Goal: Task Accomplishment & Management: Complete application form

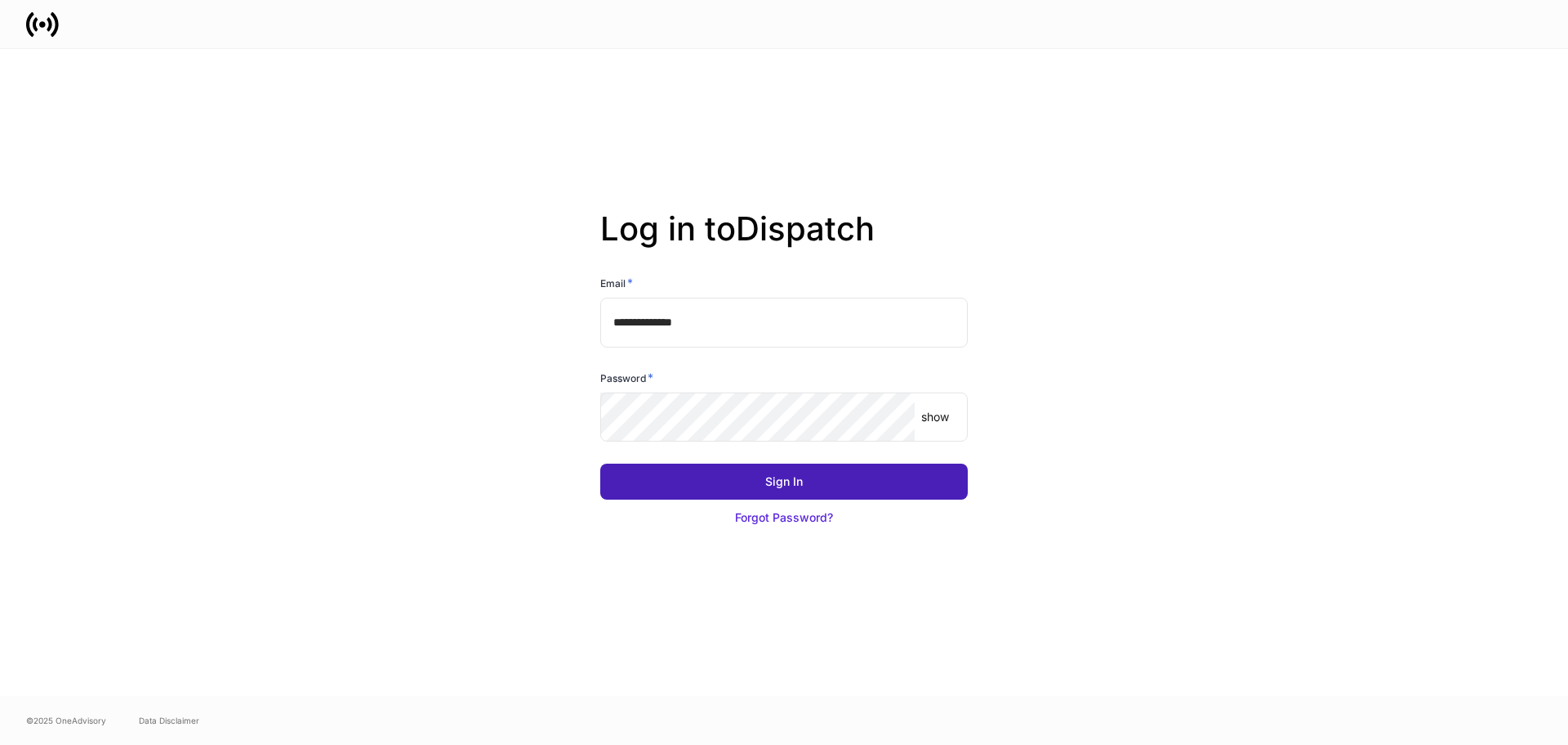
click at [768, 495] on button "Sign In" at bounding box center [784, 481] width 368 height 36
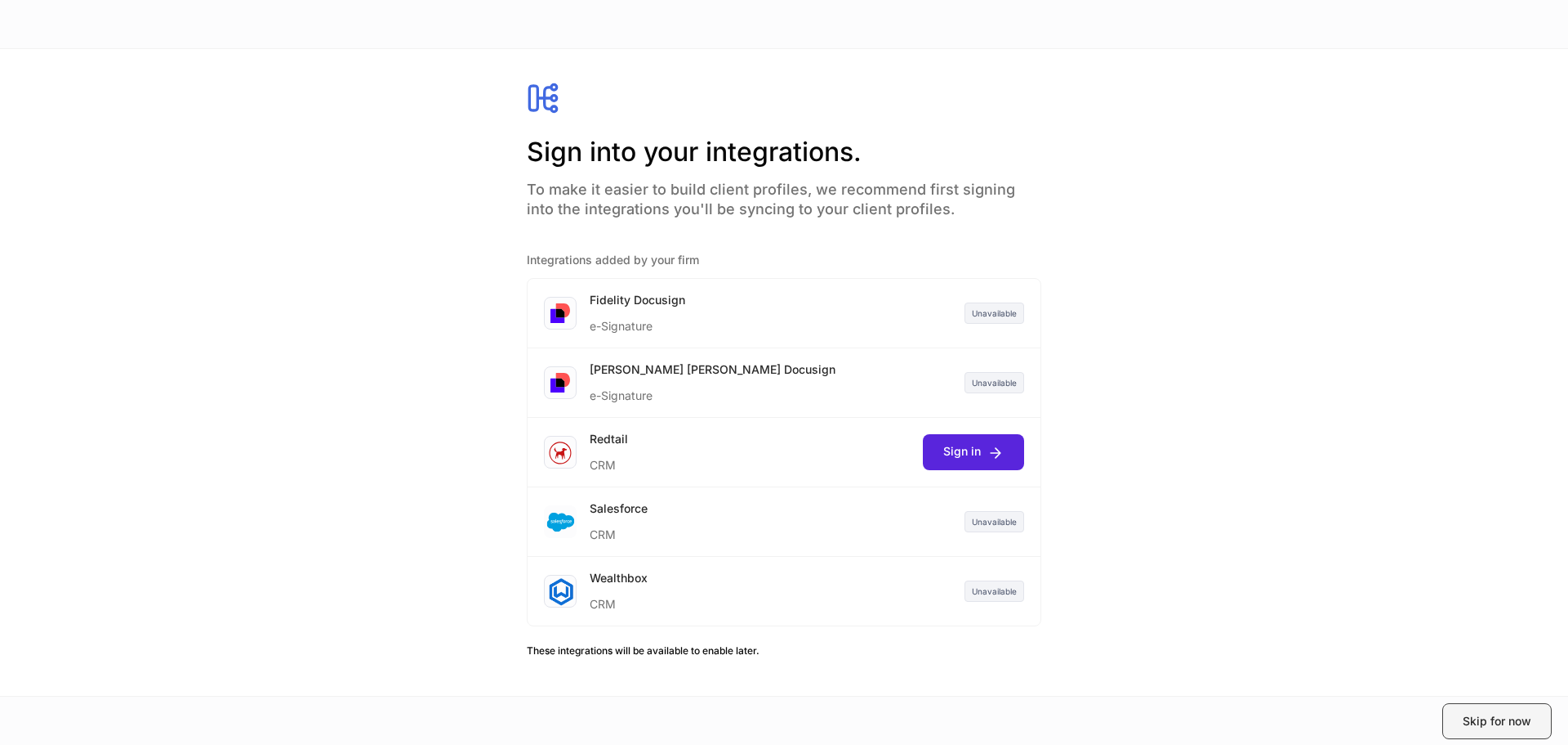
click at [1483, 723] on div "Skip for now" at bounding box center [1496, 721] width 69 height 17
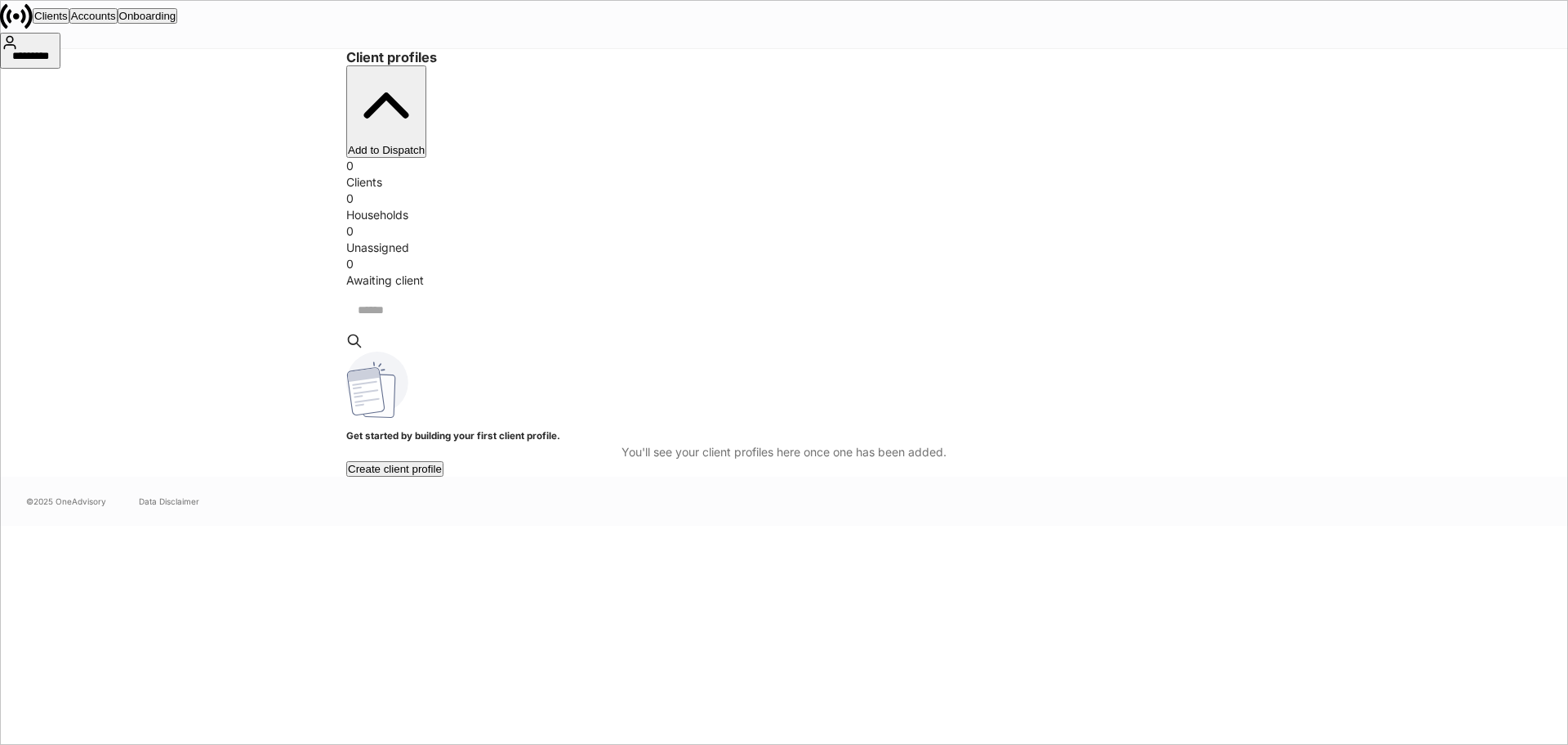
click at [59, 50] on div "*********" at bounding box center [30, 59] width 57 height 17
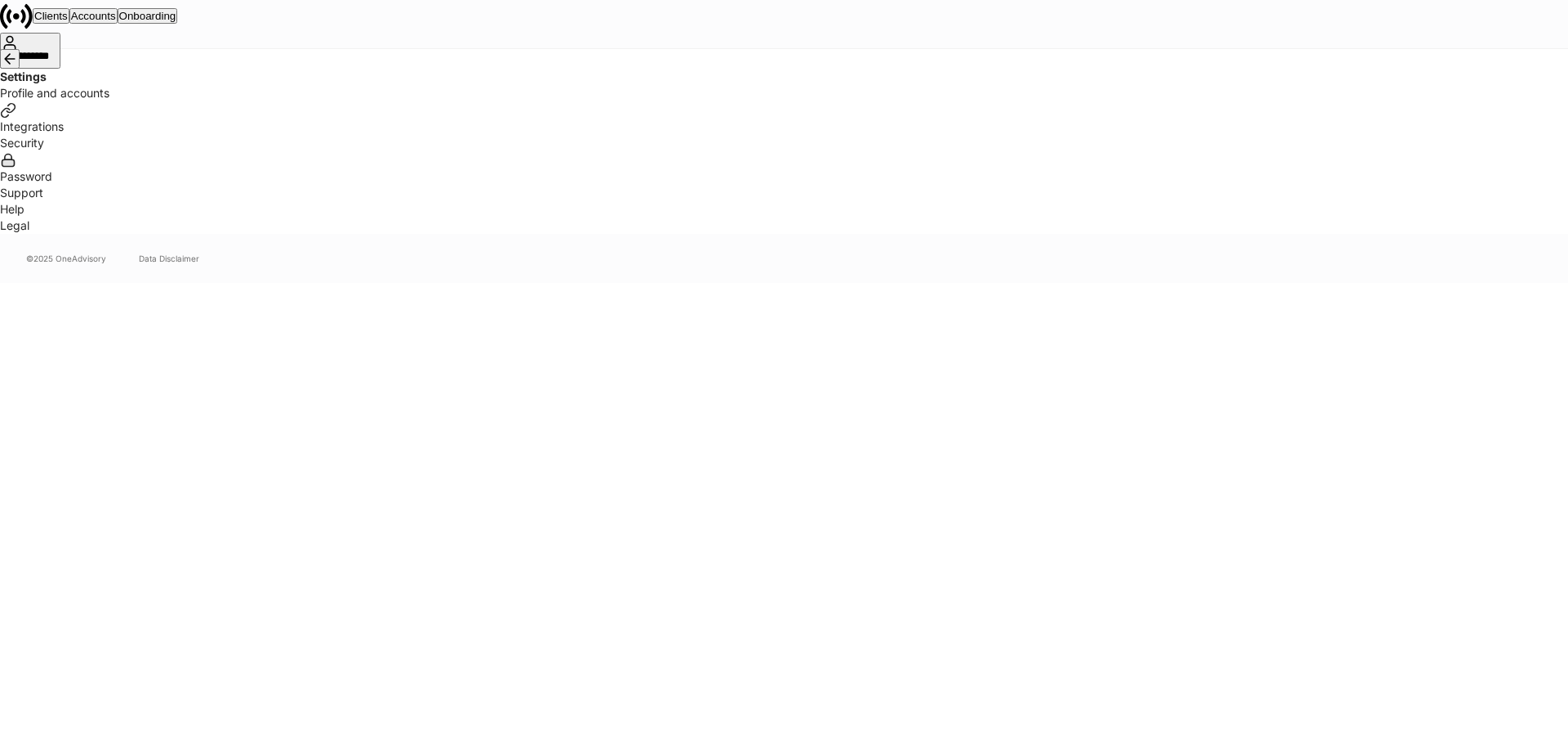
click at [68, 22] on div "Clients" at bounding box center [50, 16] width 34 height 12
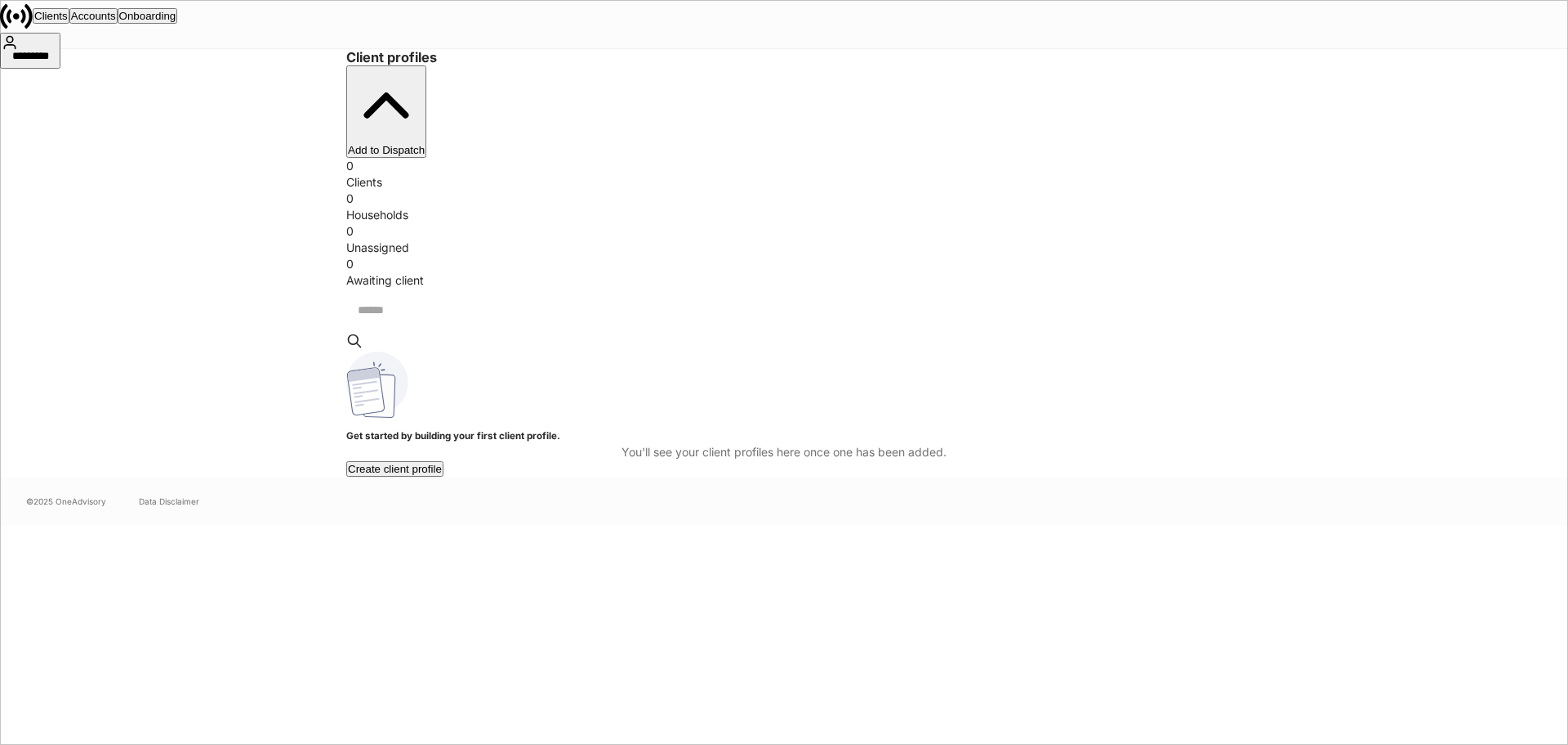
click at [33, 27] on icon at bounding box center [17, 17] width 33 height 33
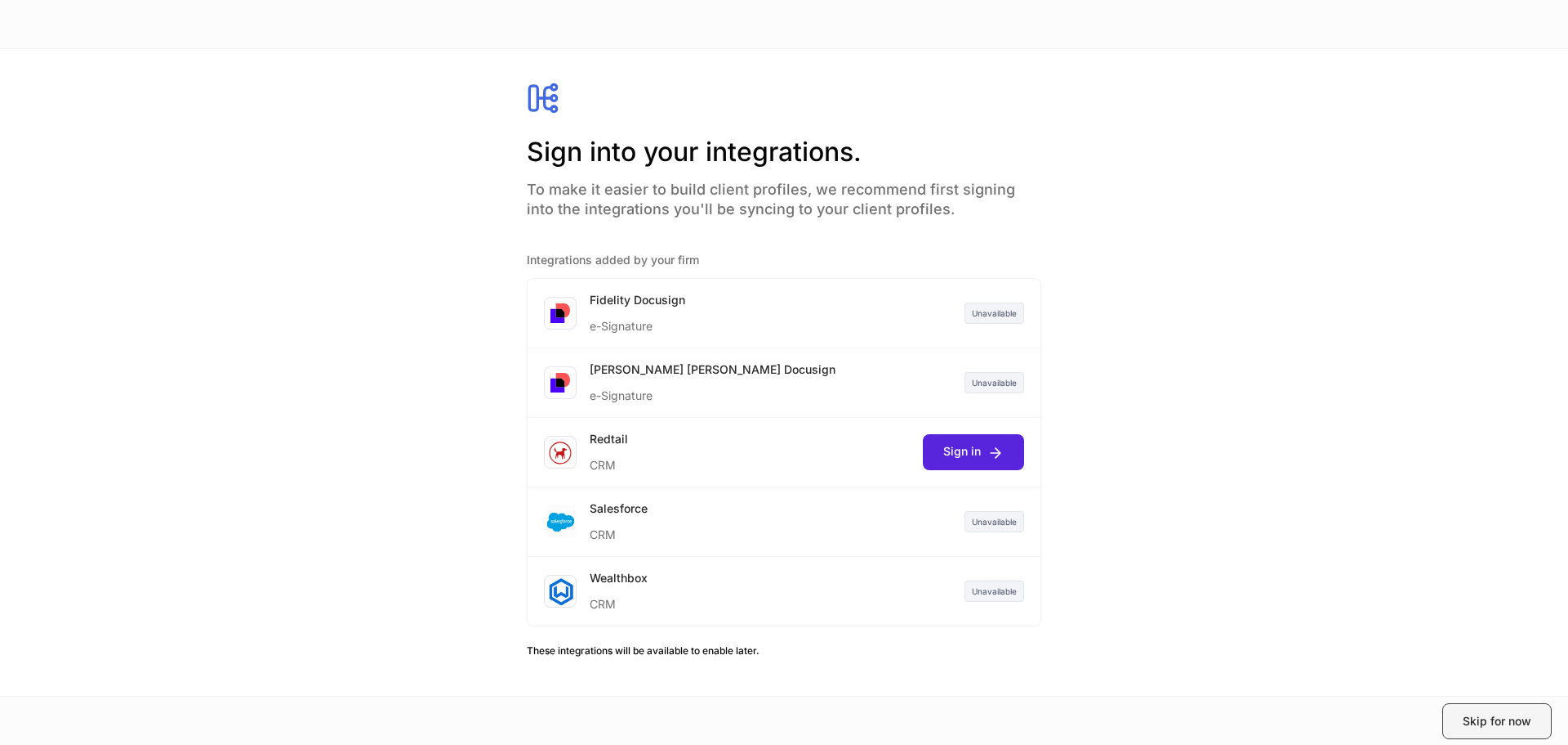
click at [1462, 719] on button "Skip for now" at bounding box center [1496, 720] width 109 height 36
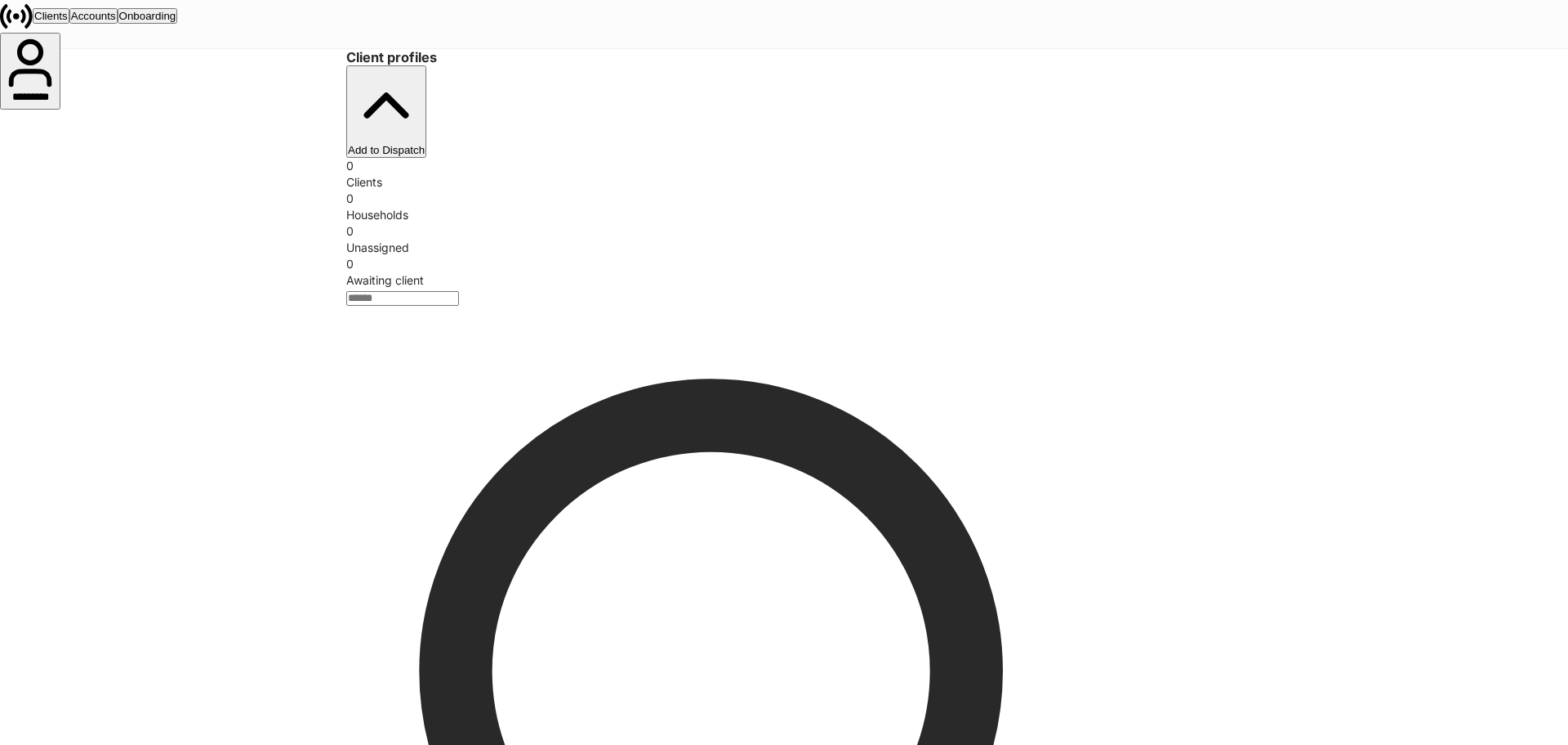
click at [425, 92] on icon "button" at bounding box center [386, 106] width 77 height 77
click at [346, 744] on div at bounding box center [784, 745] width 1568 height 0
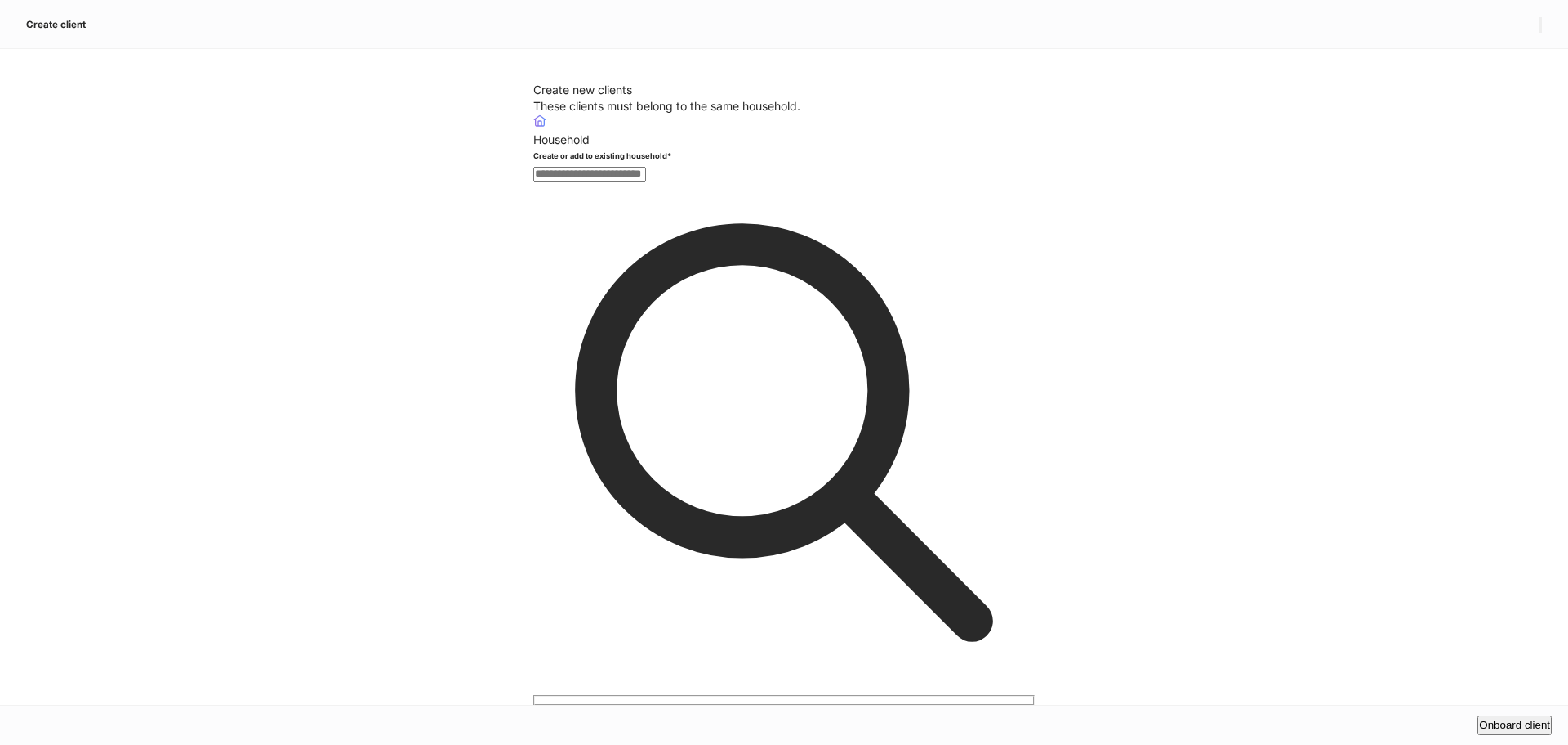
click at [565, 182] on input "text" at bounding box center [590, 174] width 113 height 15
drag, startPoint x: 1530, startPoint y: 15, endPoint x: 1540, endPoint y: 29, distance: 17.2
click at [1540, 29] on button "button" at bounding box center [1540, 25] width 4 height 16
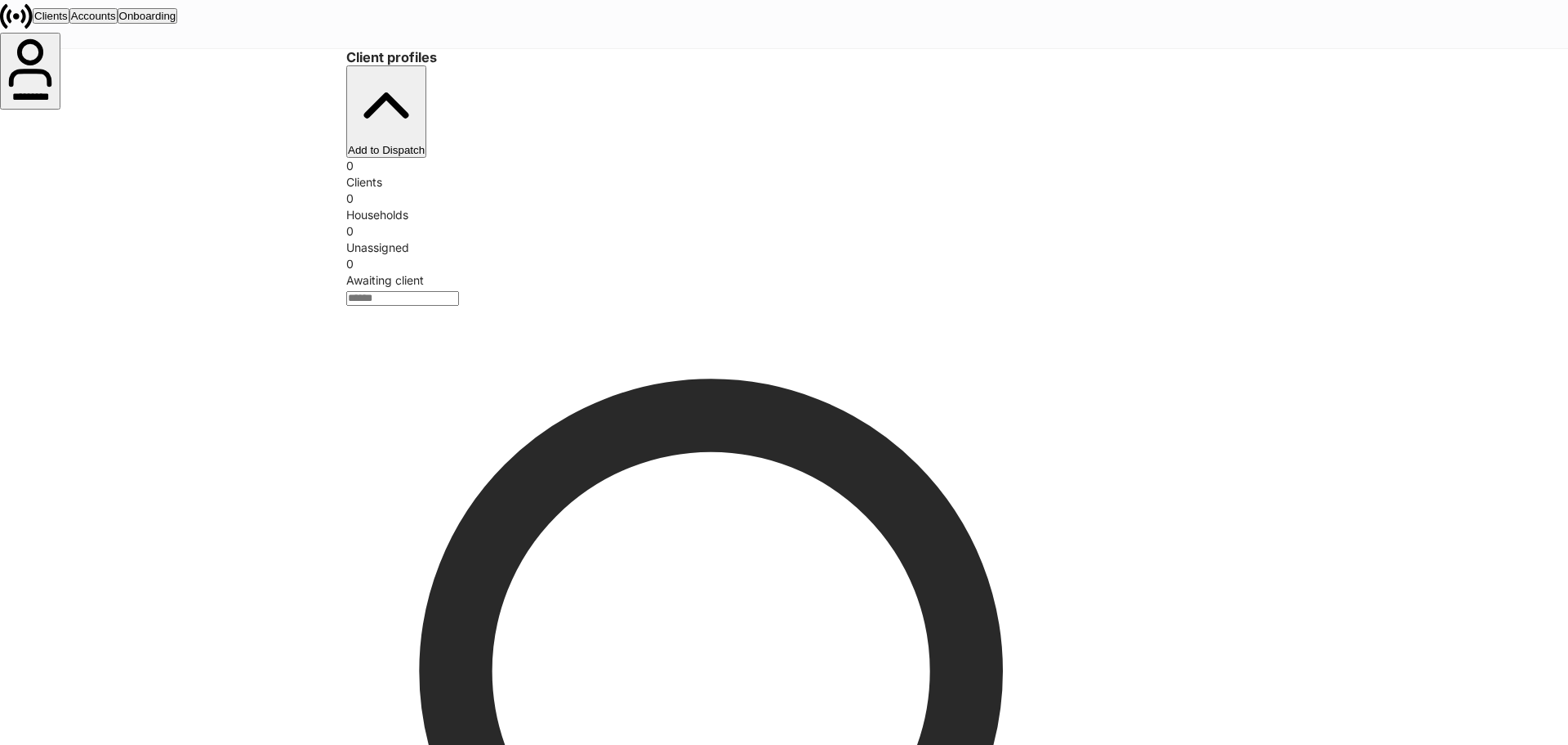
click at [116, 22] on div "Accounts" at bounding box center [94, 16] width 45 height 12
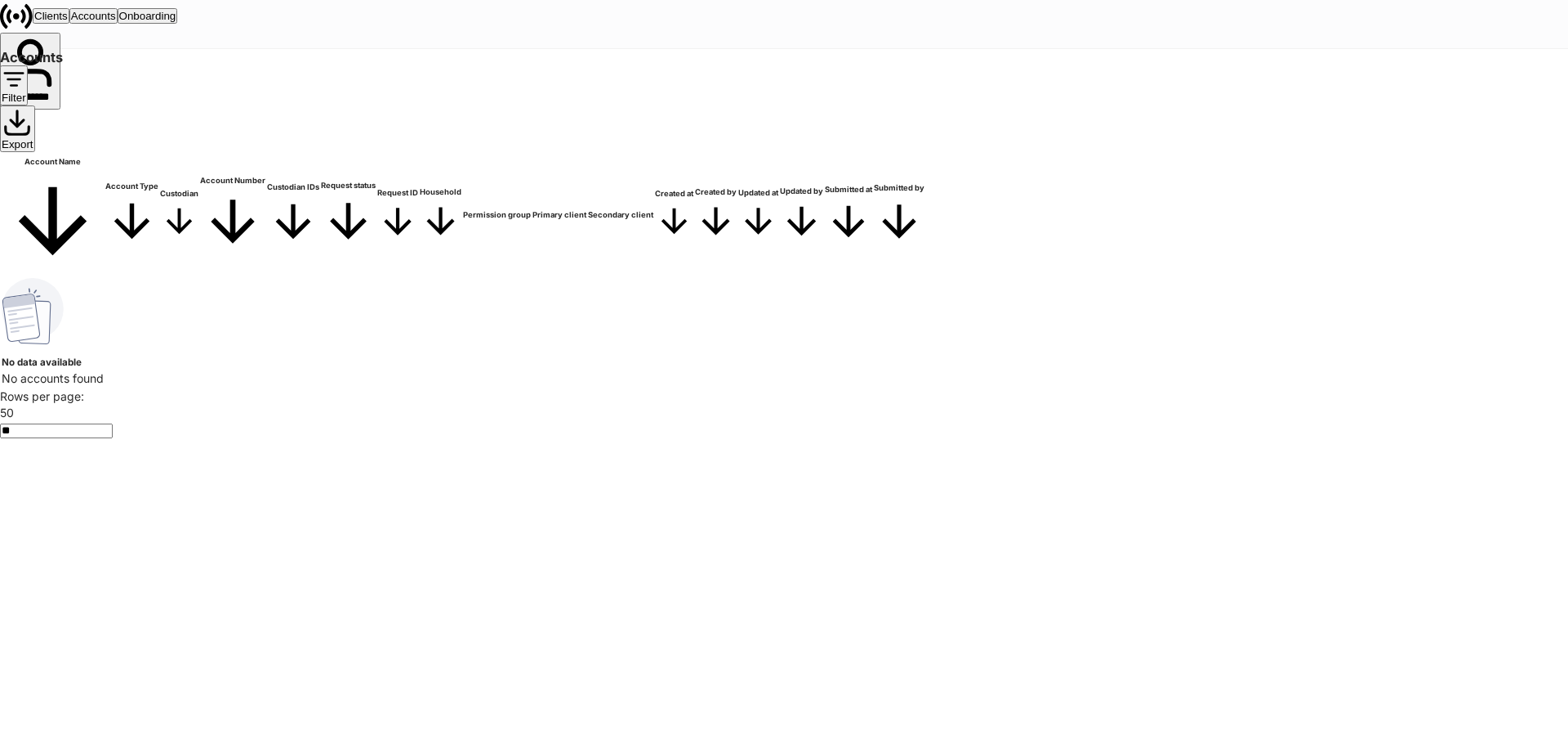
click at [70, 21] on button "Clients" at bounding box center [51, 16] width 37 height 16
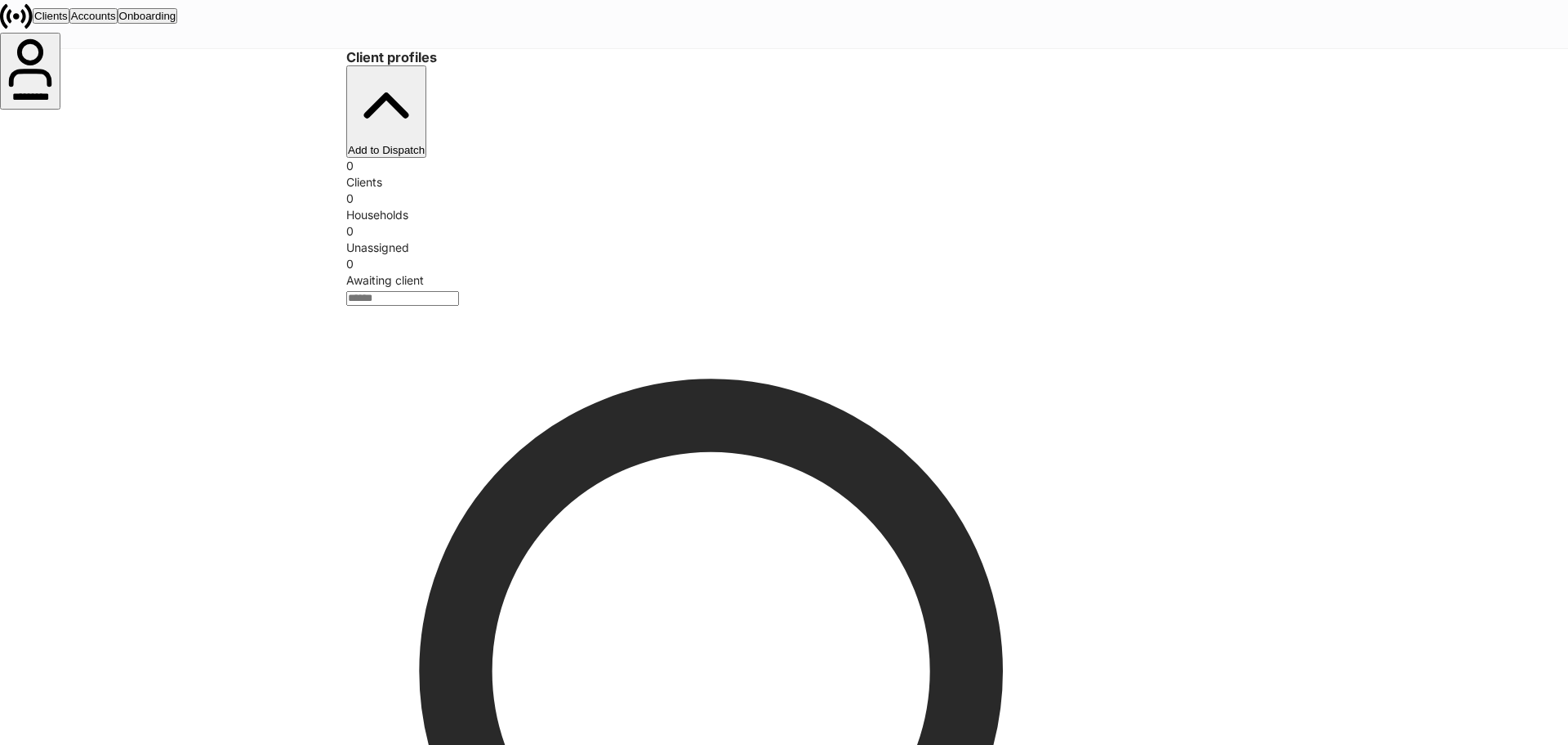
click at [1365, 272] on div "Client profiles Add to Dispatch 0 Clients 0 Households 0 Unassigned 0 Awaiting …" at bounding box center [784, 688] width 1568 height 1280
click at [425, 84] on icon "button" at bounding box center [386, 106] width 77 height 77
drag, startPoint x: 530, startPoint y: 293, endPoint x: 1003, endPoint y: 290, distance: 473.0
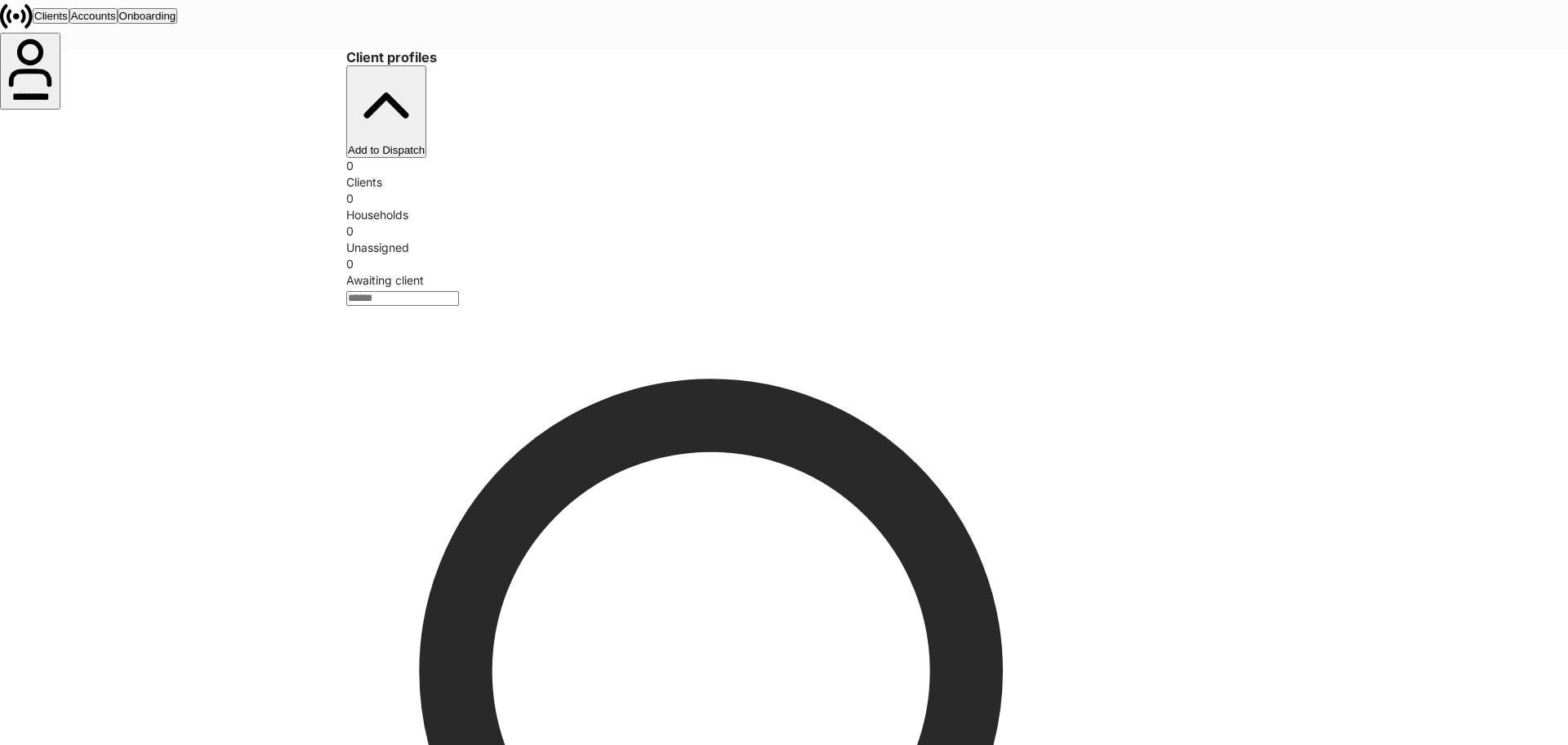
drag, startPoint x: 1073, startPoint y: 232, endPoint x: 1153, endPoint y: 139, distance: 122.7
click at [4, 744] on button "button" at bounding box center [2, 752] width 4 height 16
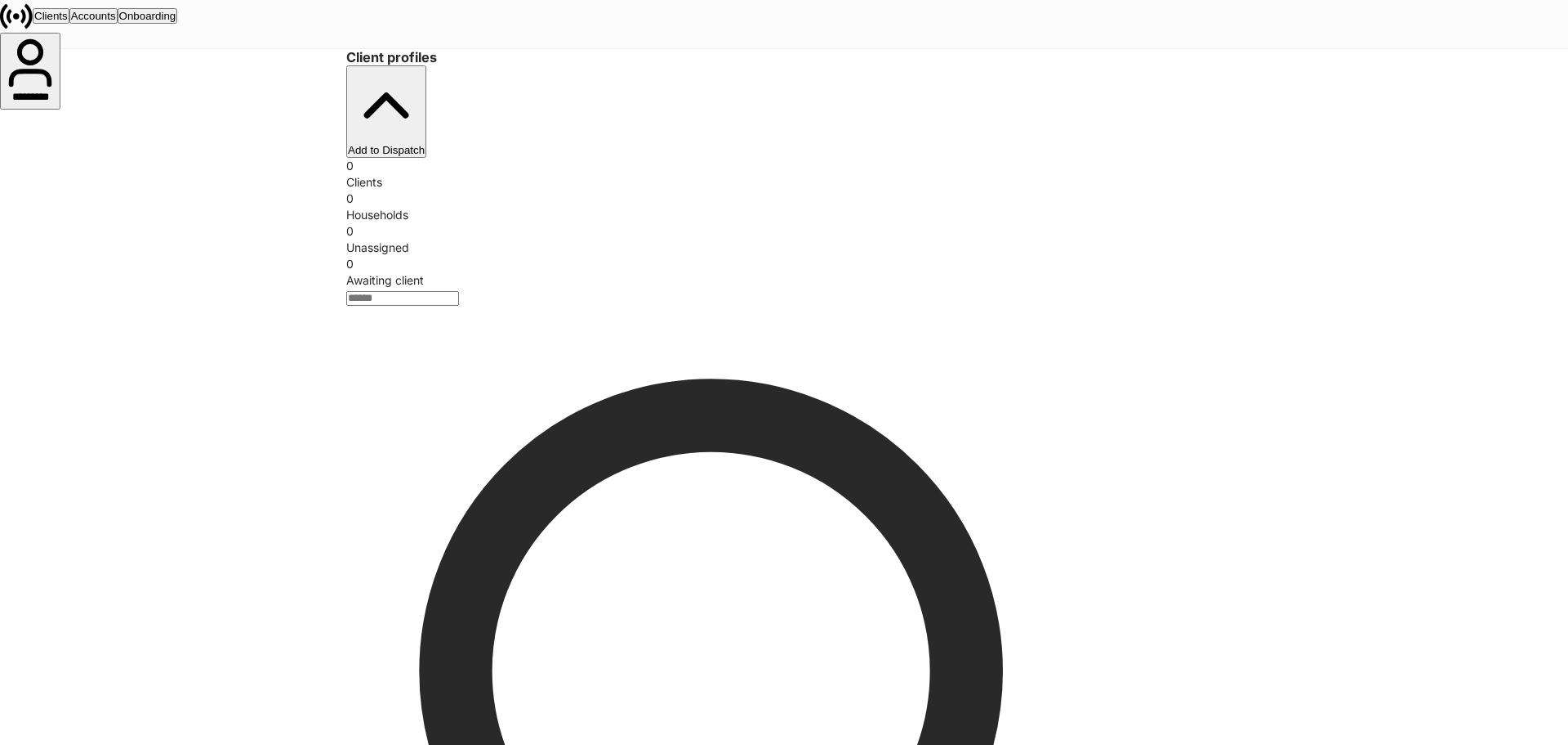
click at [425, 97] on div "Add to Dispatch" at bounding box center [386, 111] width 77 height 89
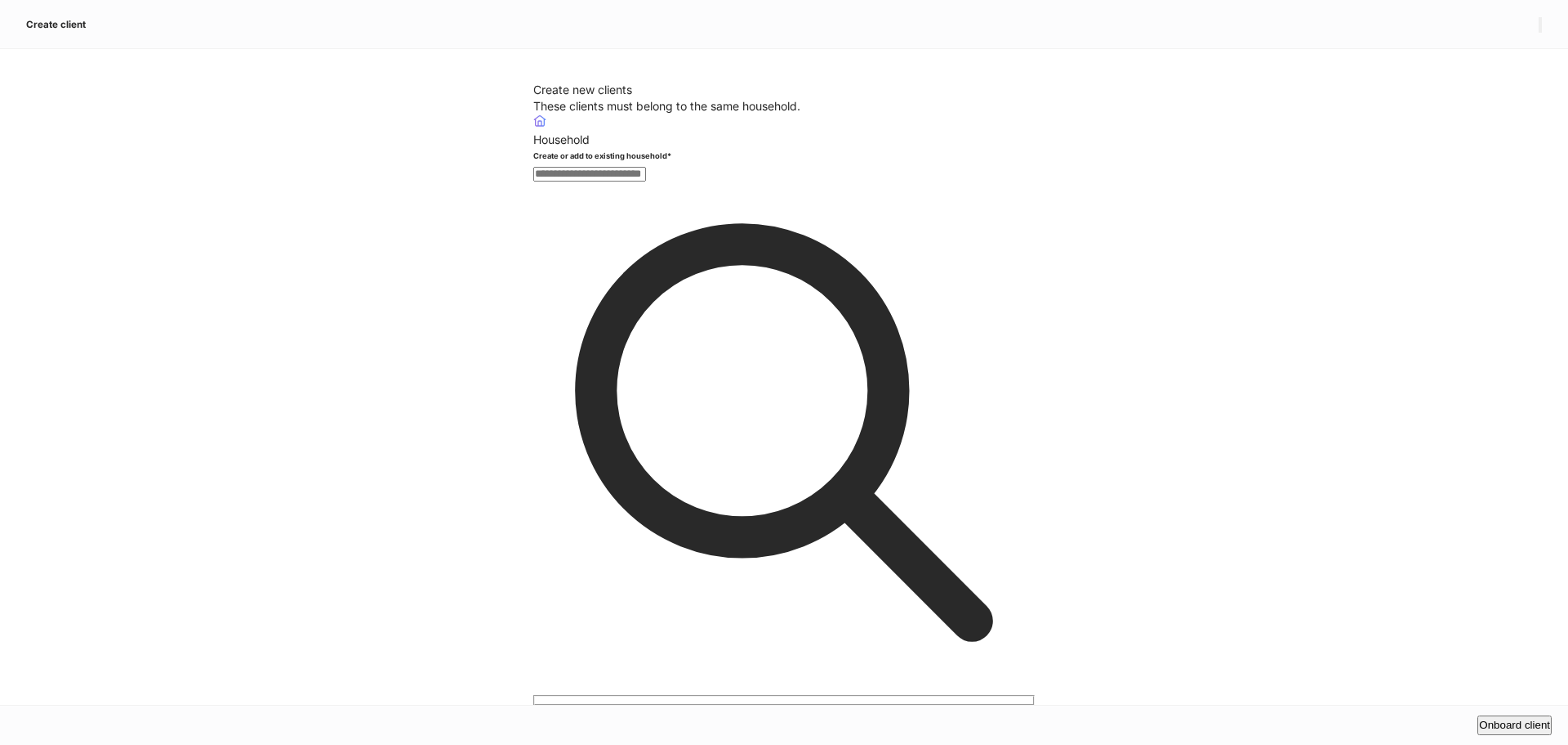
click at [581, 182] on input "text" at bounding box center [590, 174] width 113 height 15
click at [640, 312] on li "Create The Reck Household Household" at bounding box center [784, 313] width 604 height 17
type input "**********"
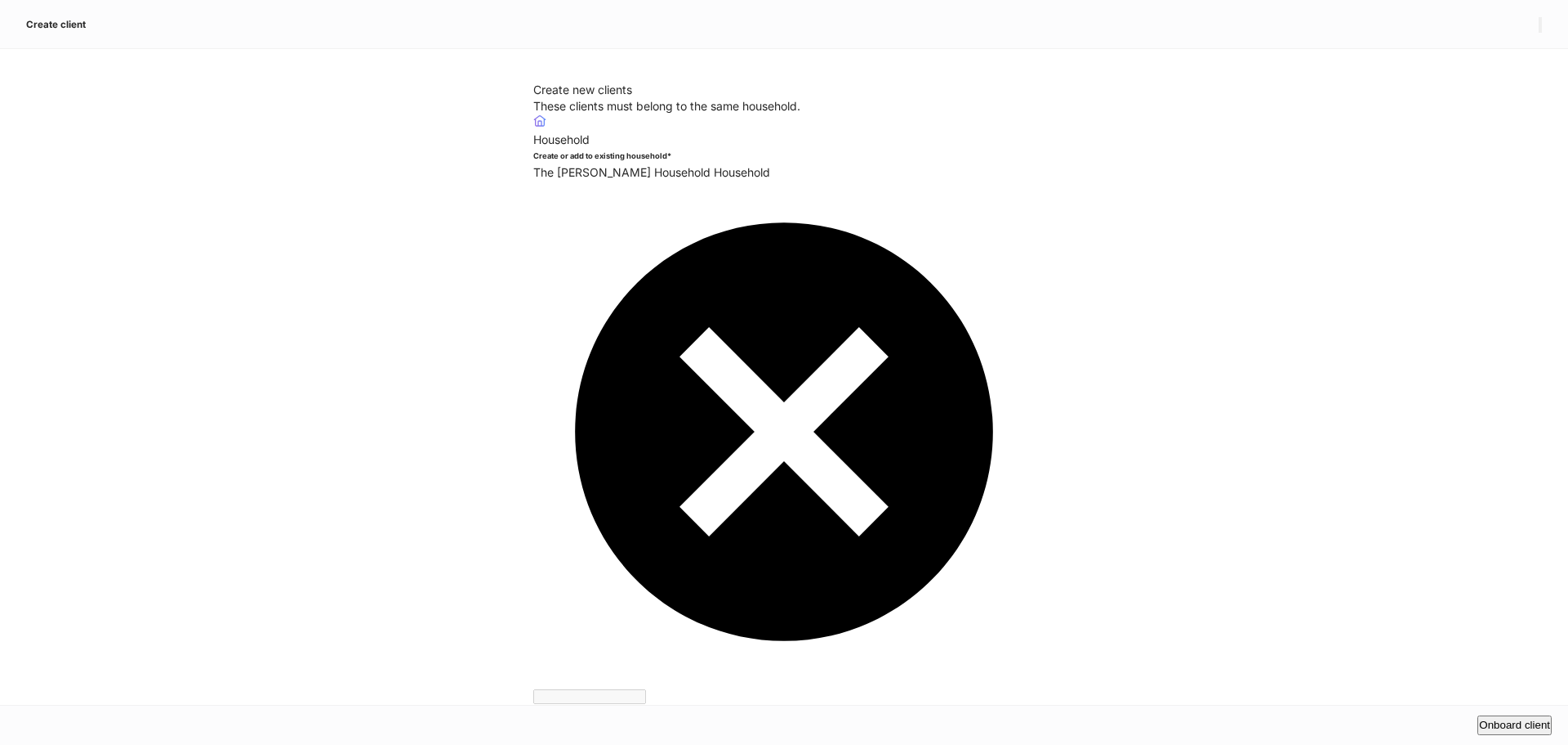
drag, startPoint x: 695, startPoint y: 483, endPoint x: 643, endPoint y: 453, distance: 60.0
type input "****"
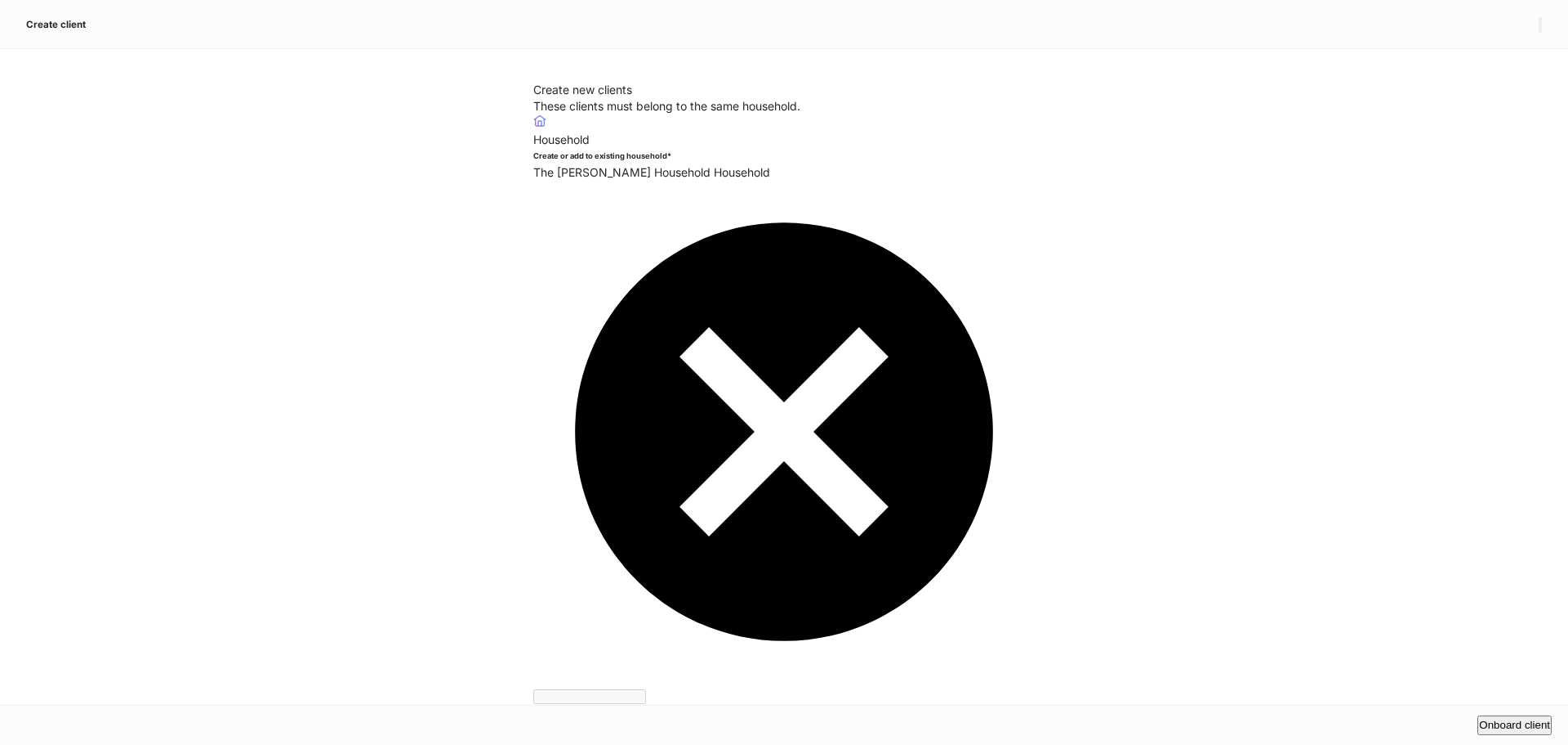
type input "**********"
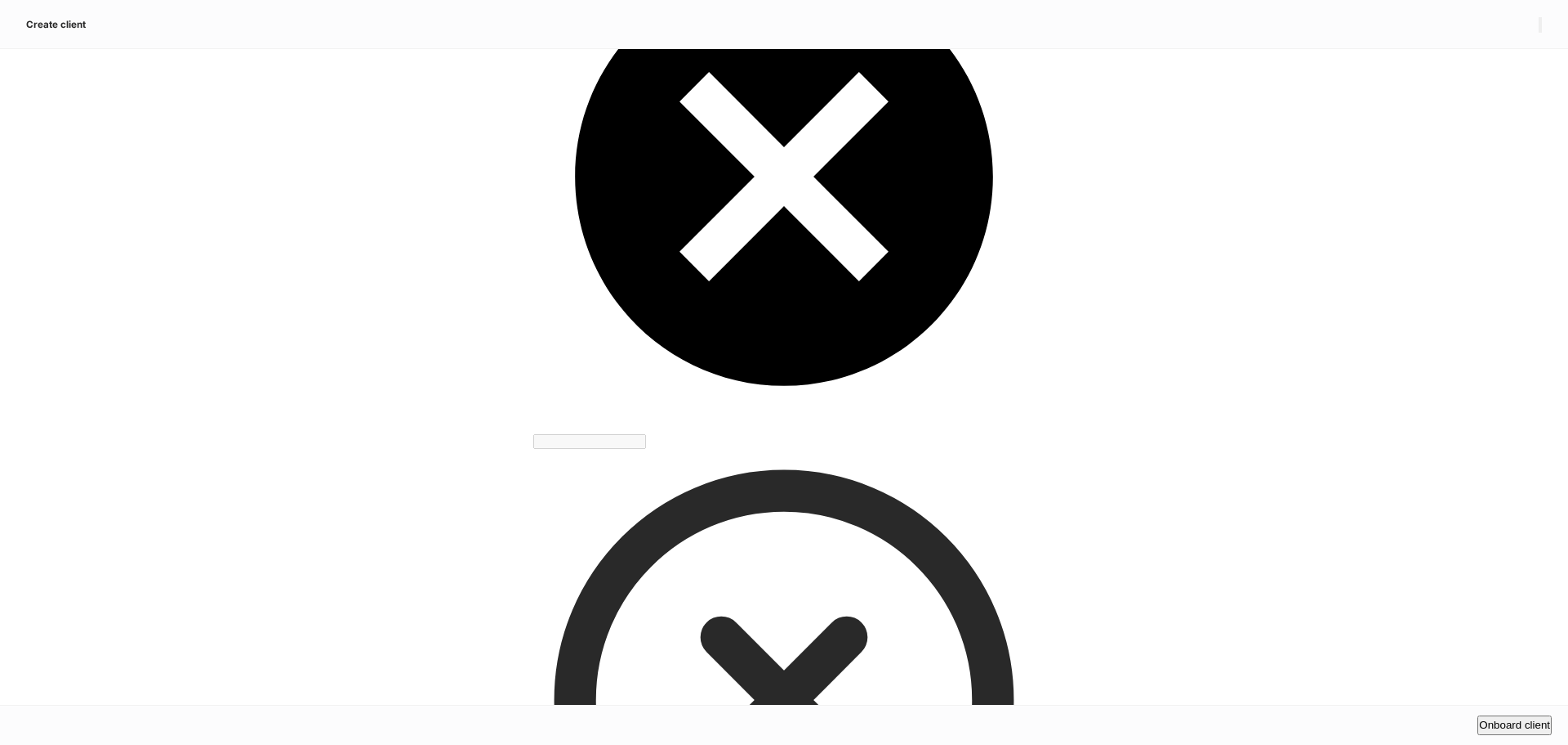
scroll to position [286, 0]
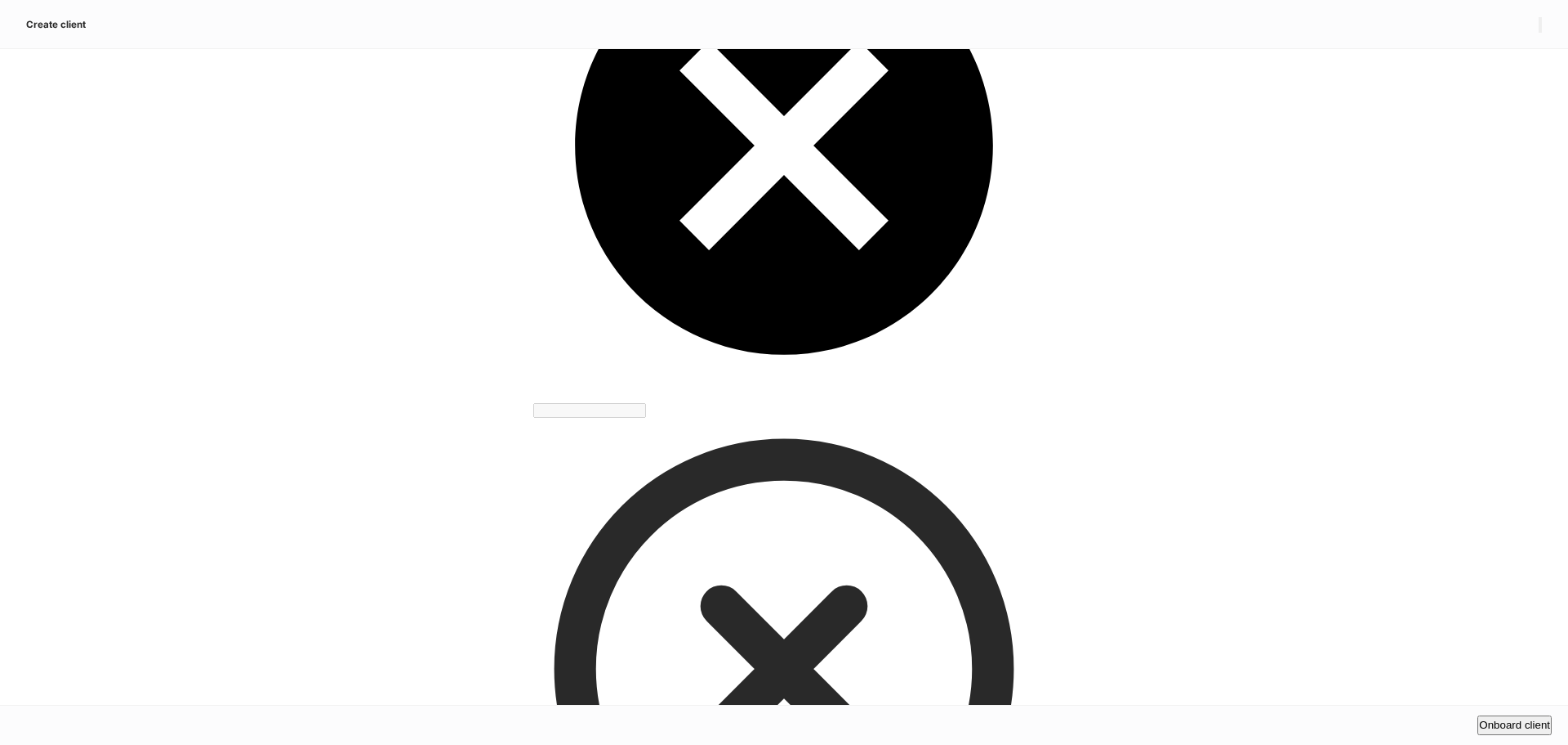
drag, startPoint x: 555, startPoint y: 442, endPoint x: 569, endPoint y: 455, distance: 19.1
type input "****"
type input "**********"
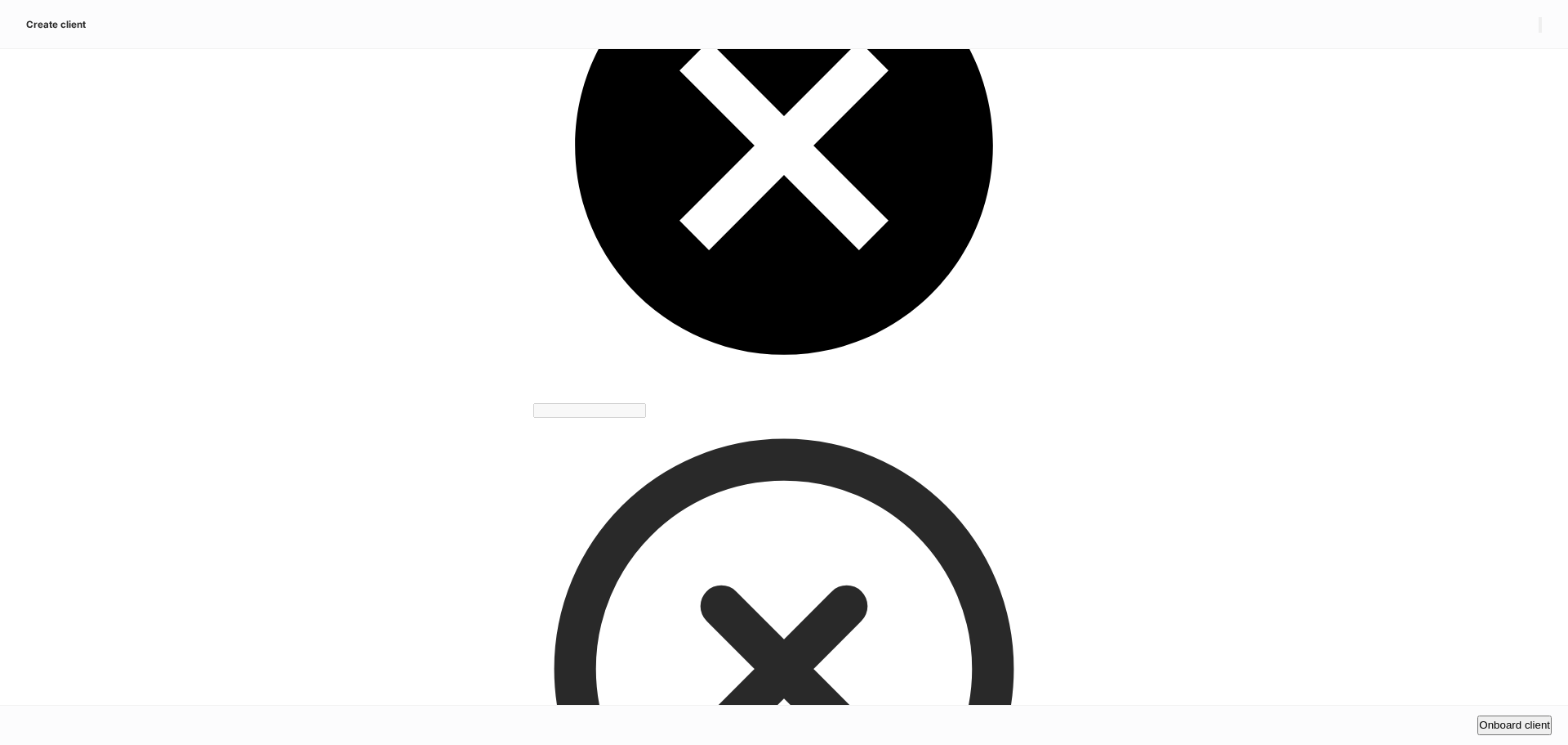
click at [1483, 717] on div "Onboard client" at bounding box center [1515, 725] width 72 height 17
drag, startPoint x: 1328, startPoint y: 251, endPoint x: 1319, endPoint y: 259, distance: 12.0
click at [1328, 744] on div at bounding box center [784, 745] width 1568 height 0
drag, startPoint x: 535, startPoint y: 604, endPoint x: 526, endPoint y: 589, distance: 17.5
click at [531, 744] on div at bounding box center [784, 745] width 1568 height 0
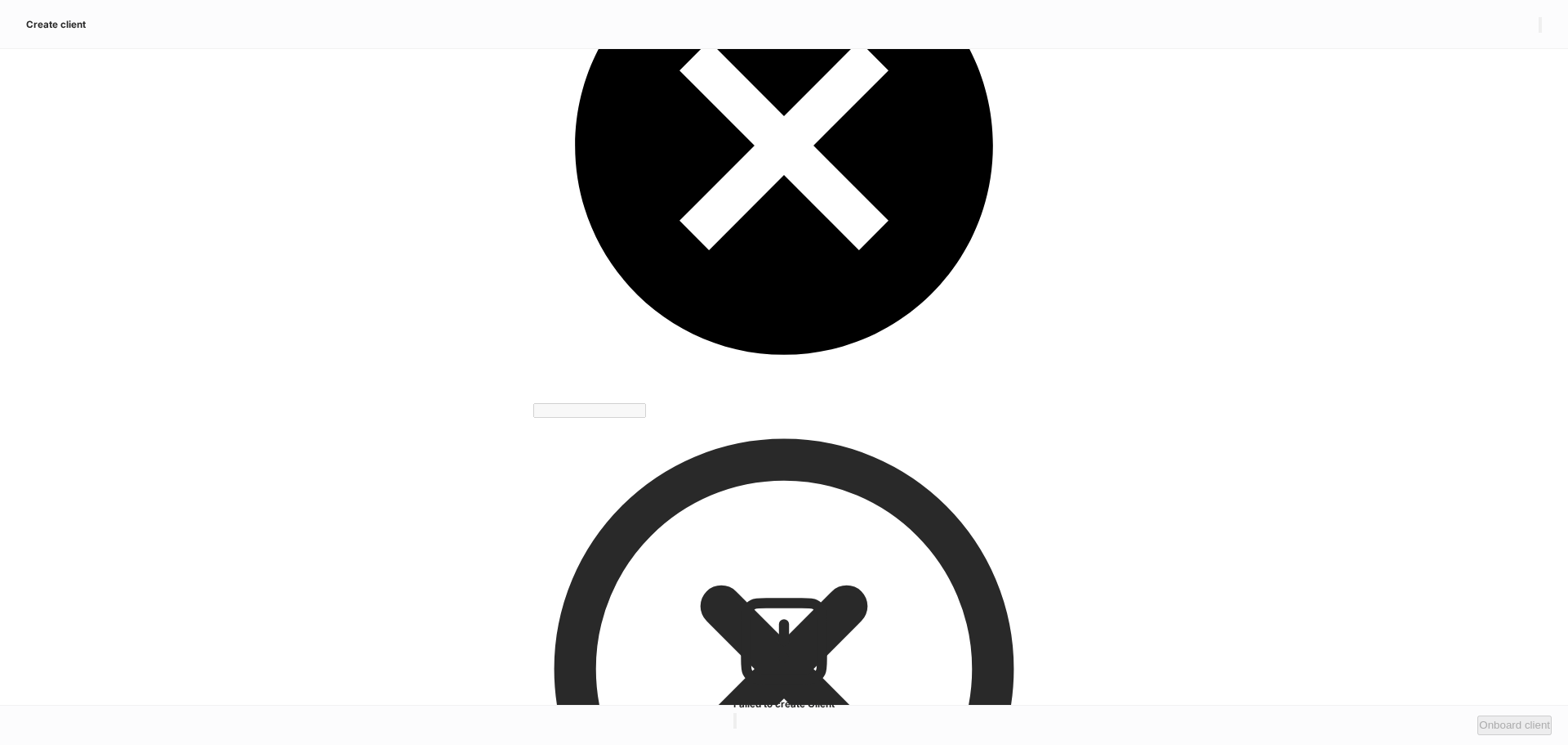
click at [526, 744] on div at bounding box center [784, 745] width 1568 height 0
click at [735, 724] on icon "button" at bounding box center [735, 724] width 0 height 0
click at [536, 744] on div at bounding box center [784, 745] width 1568 height 0
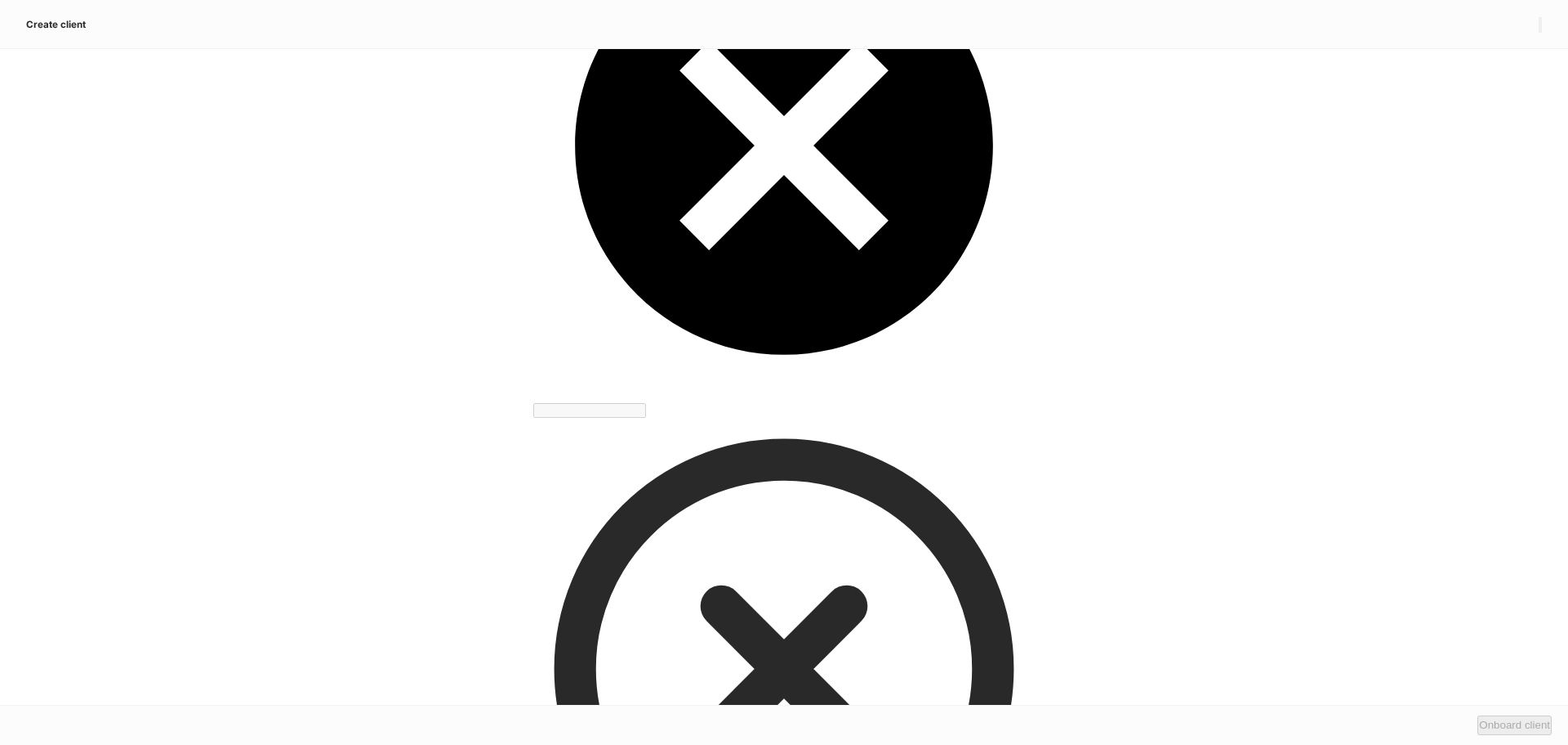
click at [536, 744] on div at bounding box center [784, 745] width 1568 height 0
click at [1143, 744] on div at bounding box center [784, 745] width 1568 height 0
drag, startPoint x: 101, startPoint y: 74, endPoint x: 1085, endPoint y: 247, distance: 999.1
click at [102, 744] on div at bounding box center [784, 745] width 1568 height 0
drag, startPoint x: 1250, startPoint y: 265, endPoint x: 1362, endPoint y: 67, distance: 227.5
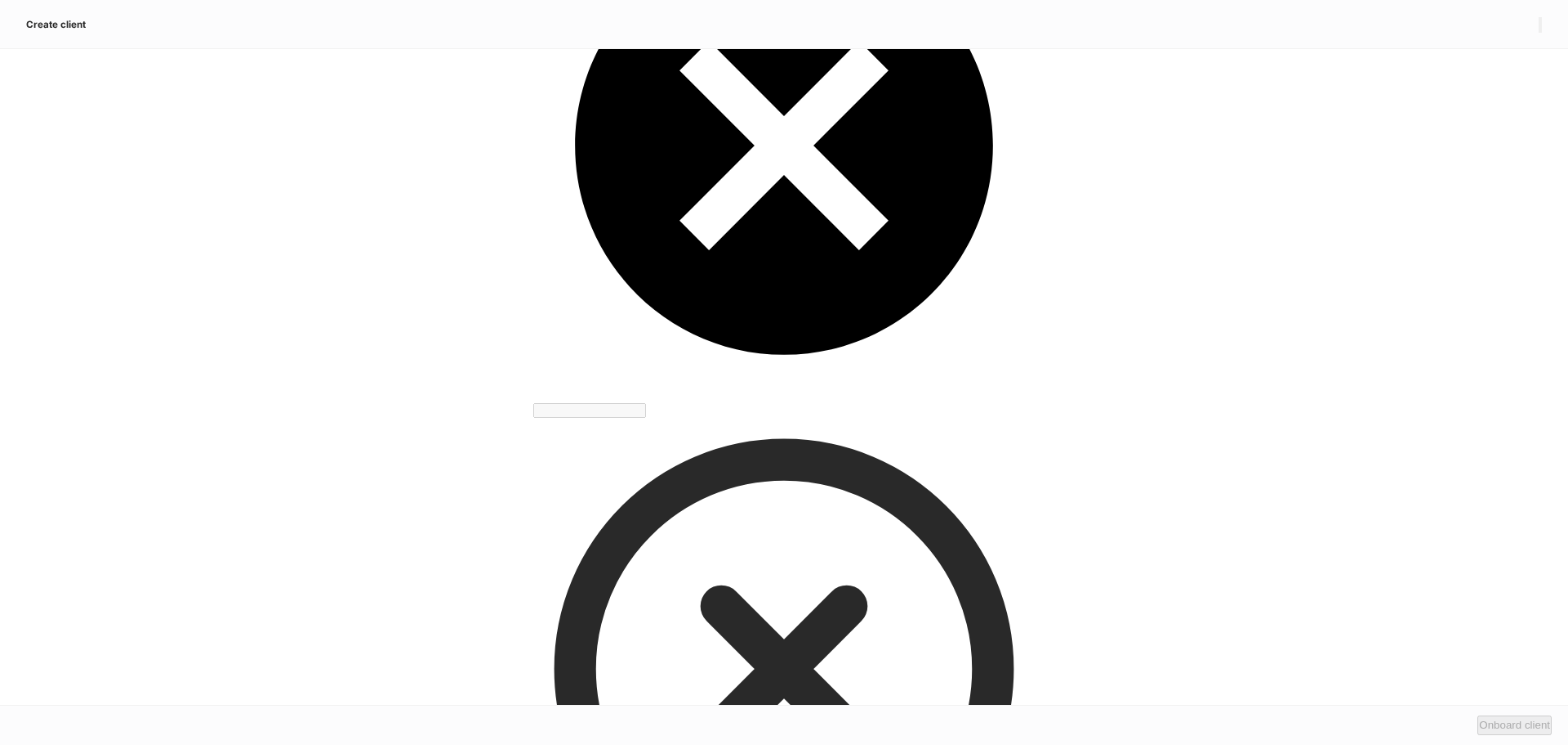
click at [1255, 744] on div at bounding box center [784, 745] width 1568 height 0
click at [1533, 744] on div at bounding box center [784, 745] width 1568 height 0
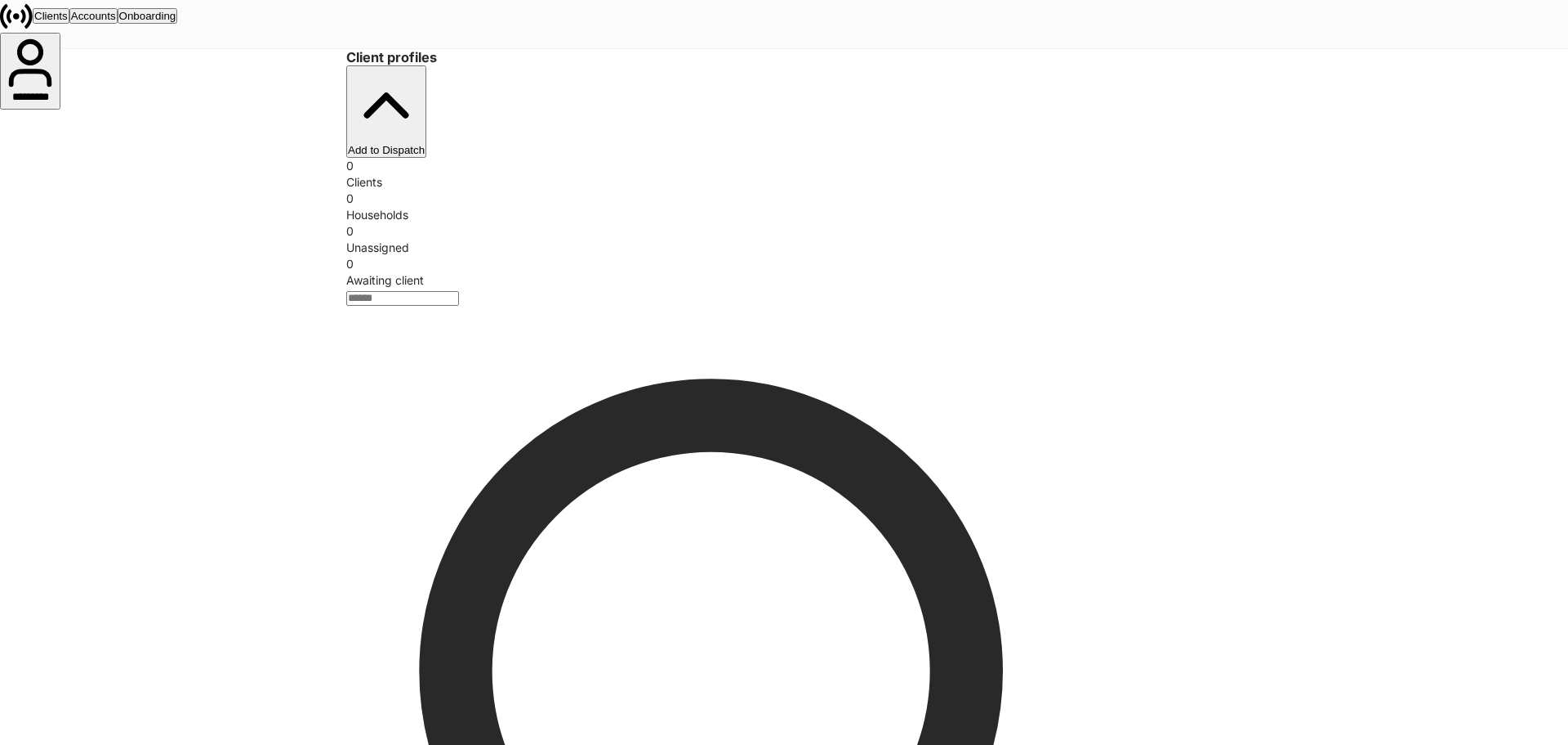
click at [425, 144] on div "Add to Dispatch" at bounding box center [386, 150] width 77 height 12
drag, startPoint x: 1066, startPoint y: 226, endPoint x: 1050, endPoint y: 318, distance: 93.4
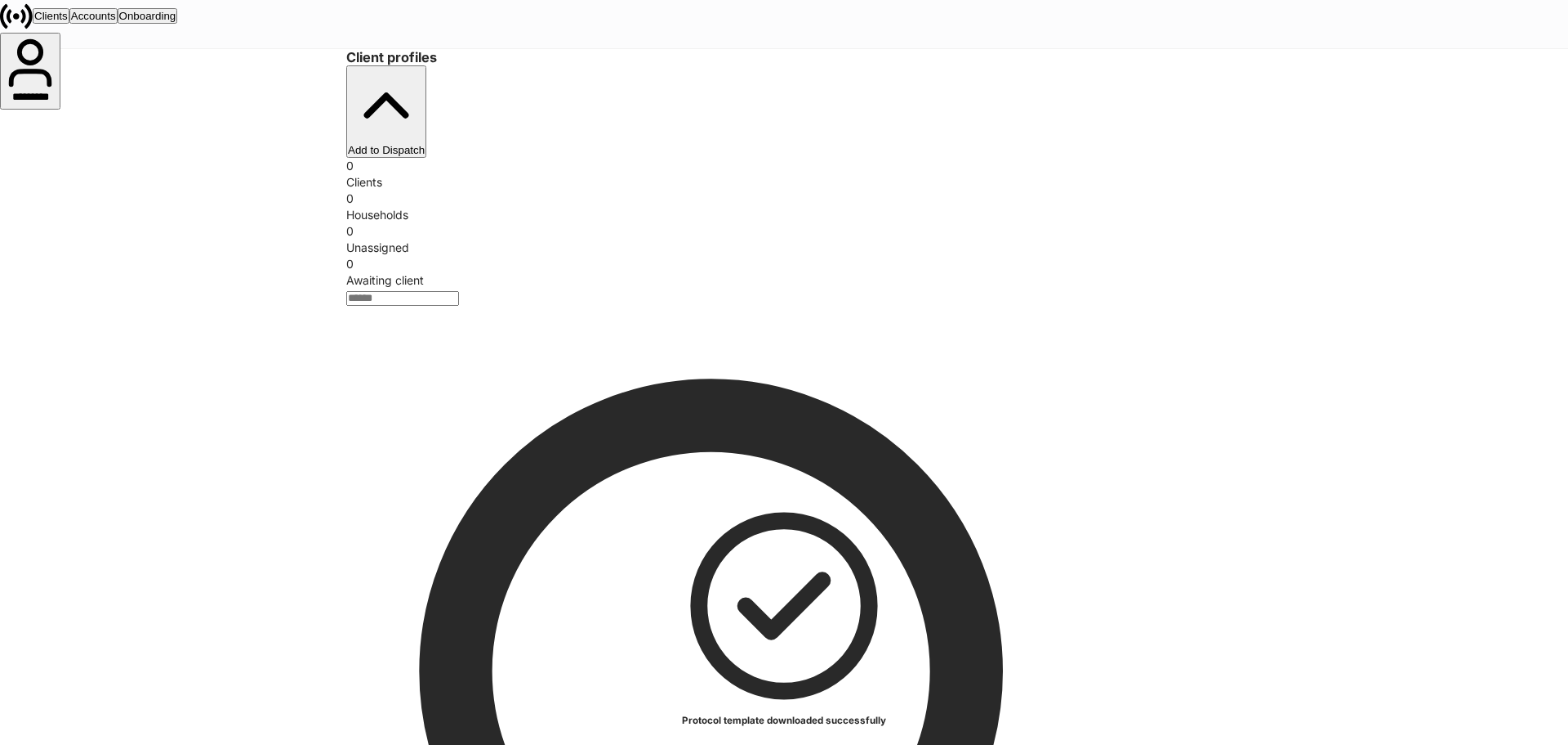
click at [4, 744] on button "button" at bounding box center [2, 752] width 4 height 16
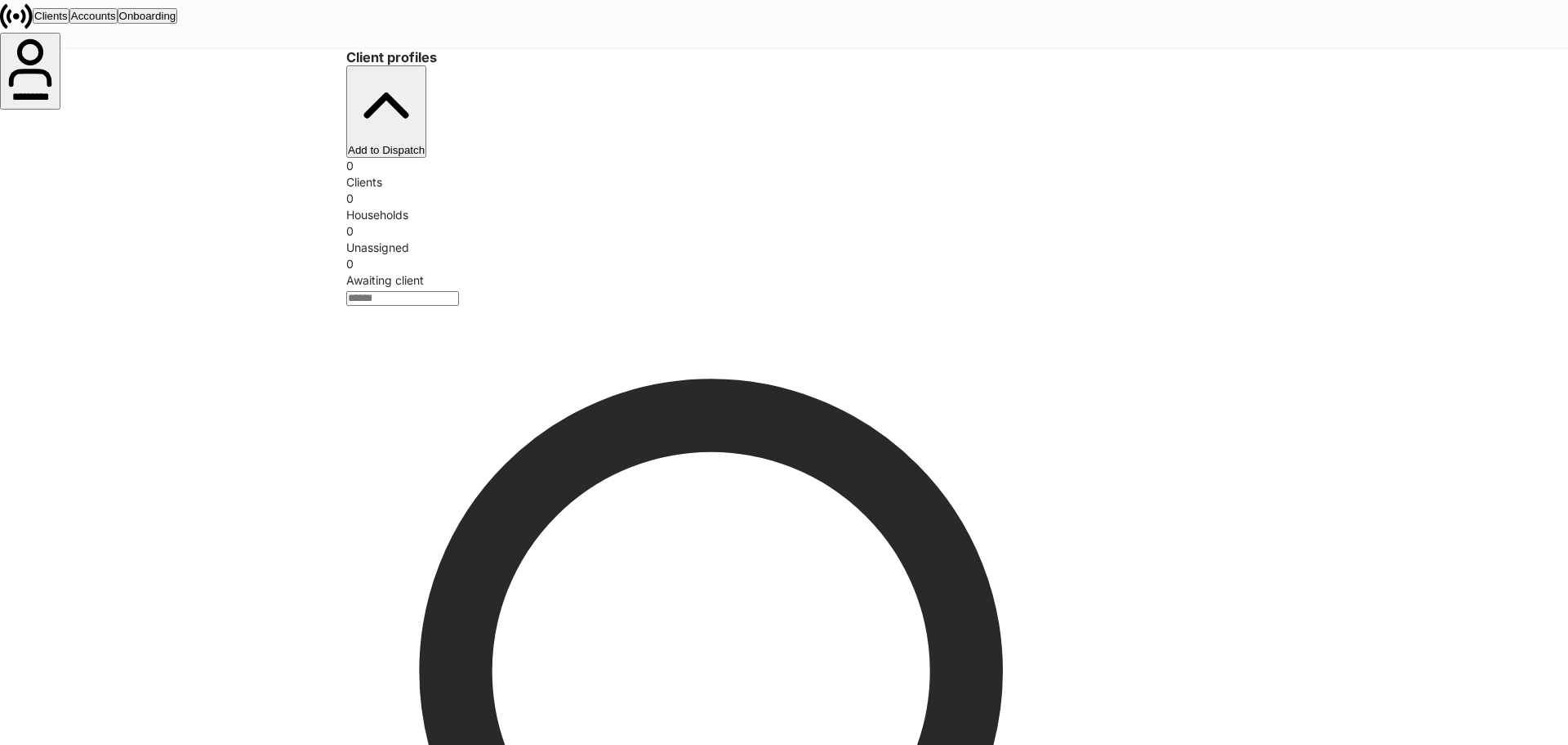
click at [615, 191] on div "0 Households" at bounding box center [784, 207] width 876 height 33
click at [117, 24] on button "Accounts" at bounding box center [94, 16] width 49 height 16
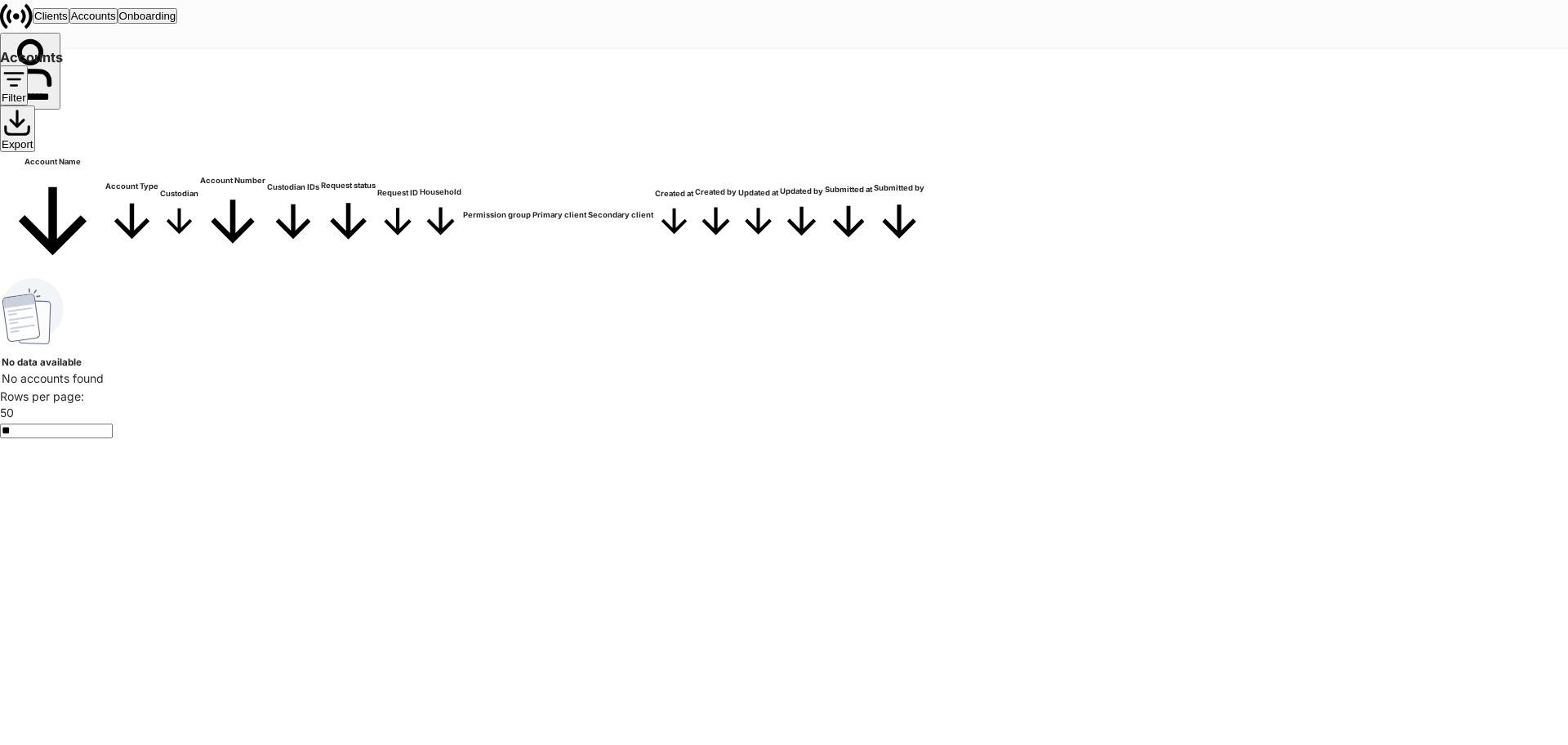
click at [176, 22] on div "Onboarding" at bounding box center [148, 16] width 57 height 12
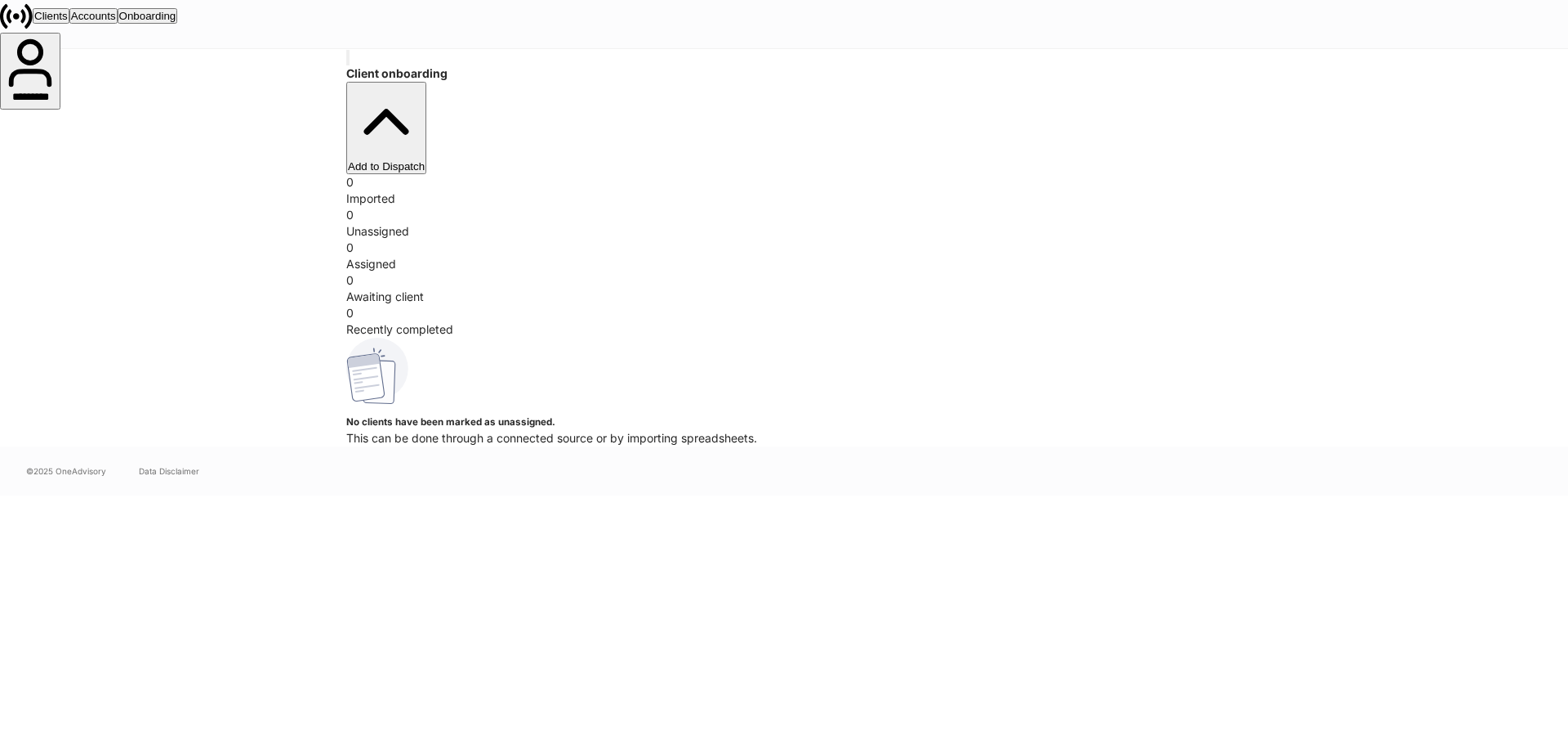
click at [68, 22] on div "Clients" at bounding box center [50, 16] width 34 height 12
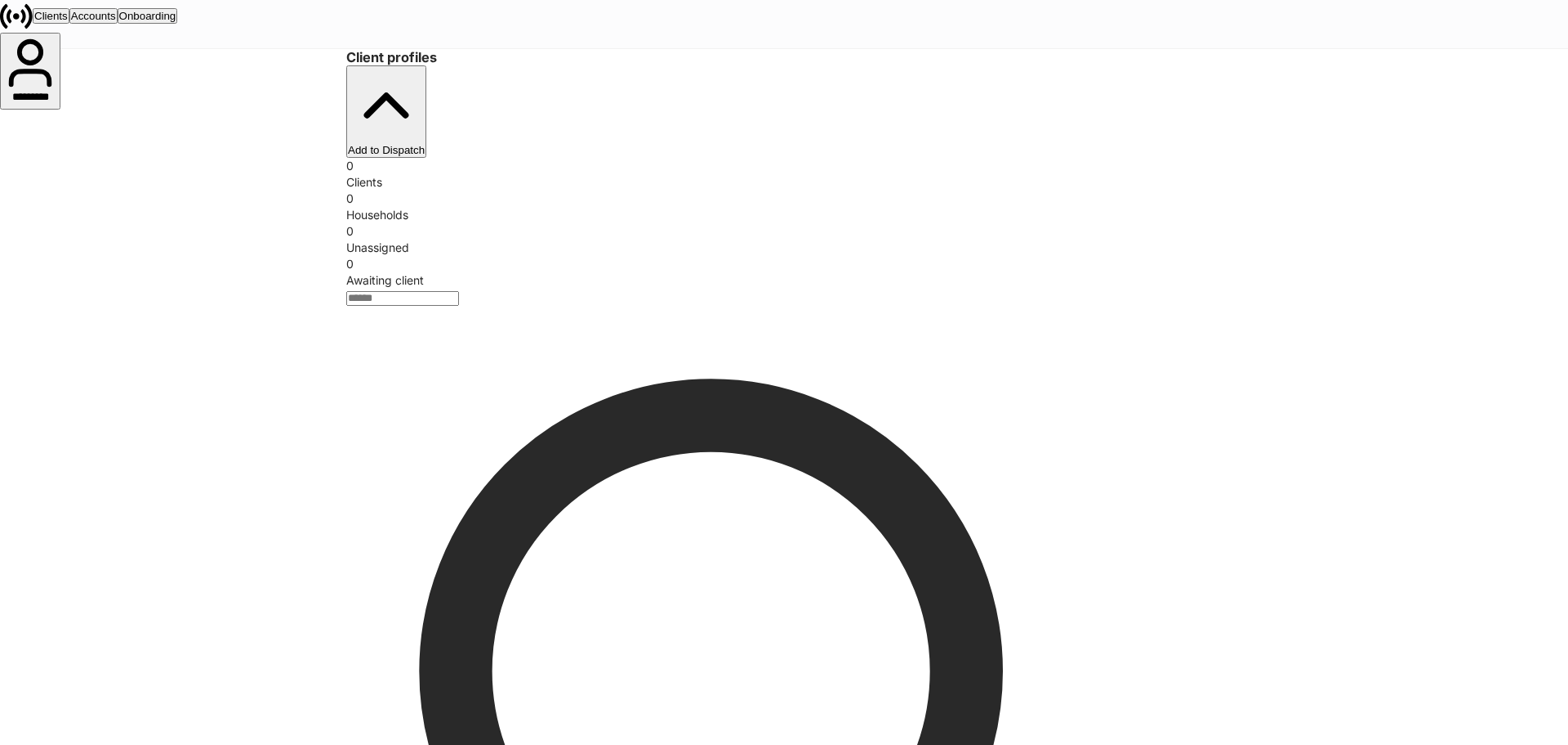
drag, startPoint x: 602, startPoint y: 178, endPoint x: 609, endPoint y: 137, distance: 41.6
click at [602, 206] on div "Households" at bounding box center [784, 215] width 876 height 17
drag, startPoint x: 609, startPoint y: 137, endPoint x: 602, endPoint y: 143, distance: 9.2
click at [605, 191] on div "0 Households" at bounding box center [784, 207] width 876 height 33
drag, startPoint x: 602, startPoint y: 143, endPoint x: 599, endPoint y: 153, distance: 10.4
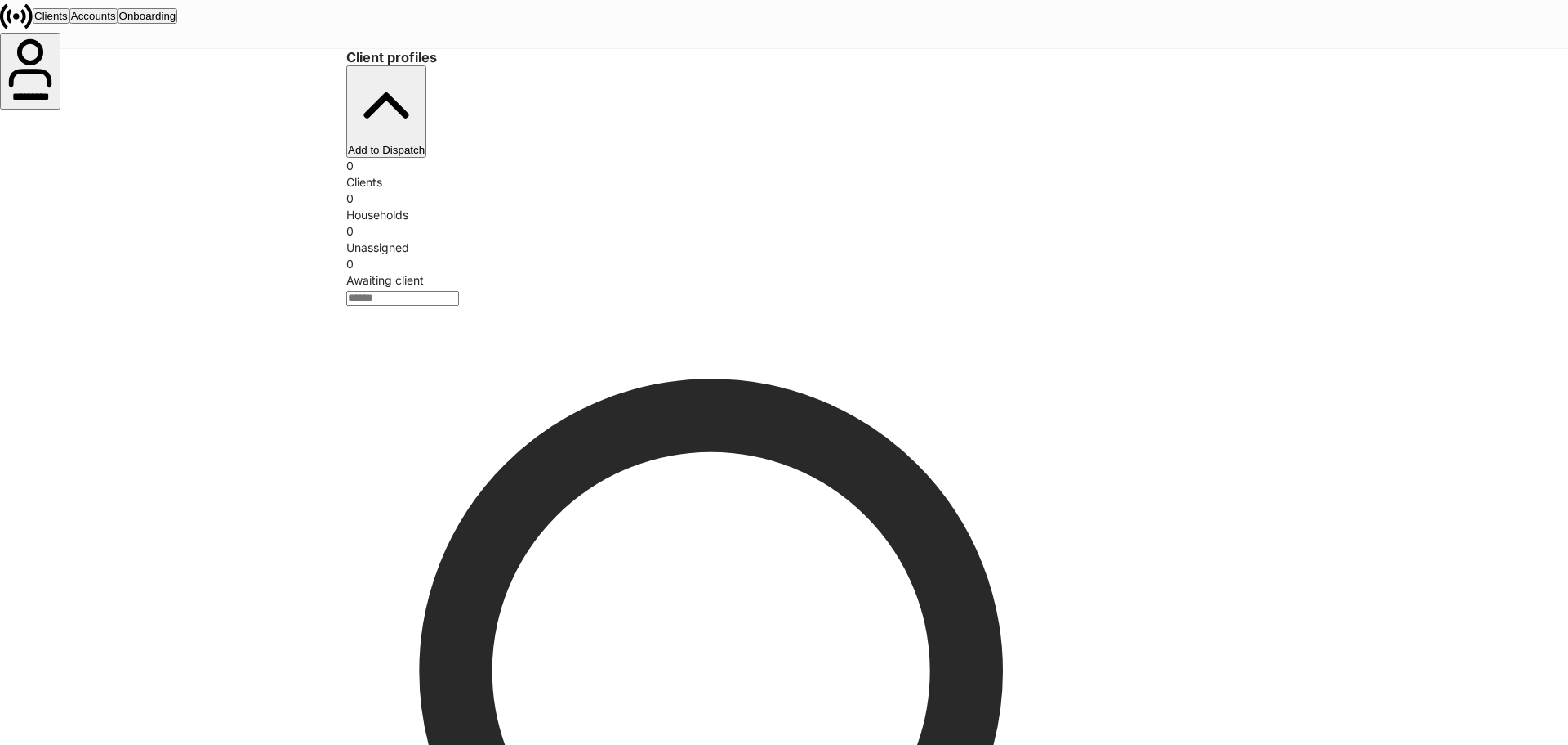
click at [602, 191] on div "0" at bounding box center [784, 199] width 876 height 17
drag, startPoint x: 599, startPoint y: 155, endPoint x: 919, endPoint y: 159, distance: 320.0
click at [607, 191] on div "0" at bounding box center [784, 199] width 876 height 17
click at [965, 223] on div "0" at bounding box center [784, 231] width 876 height 17
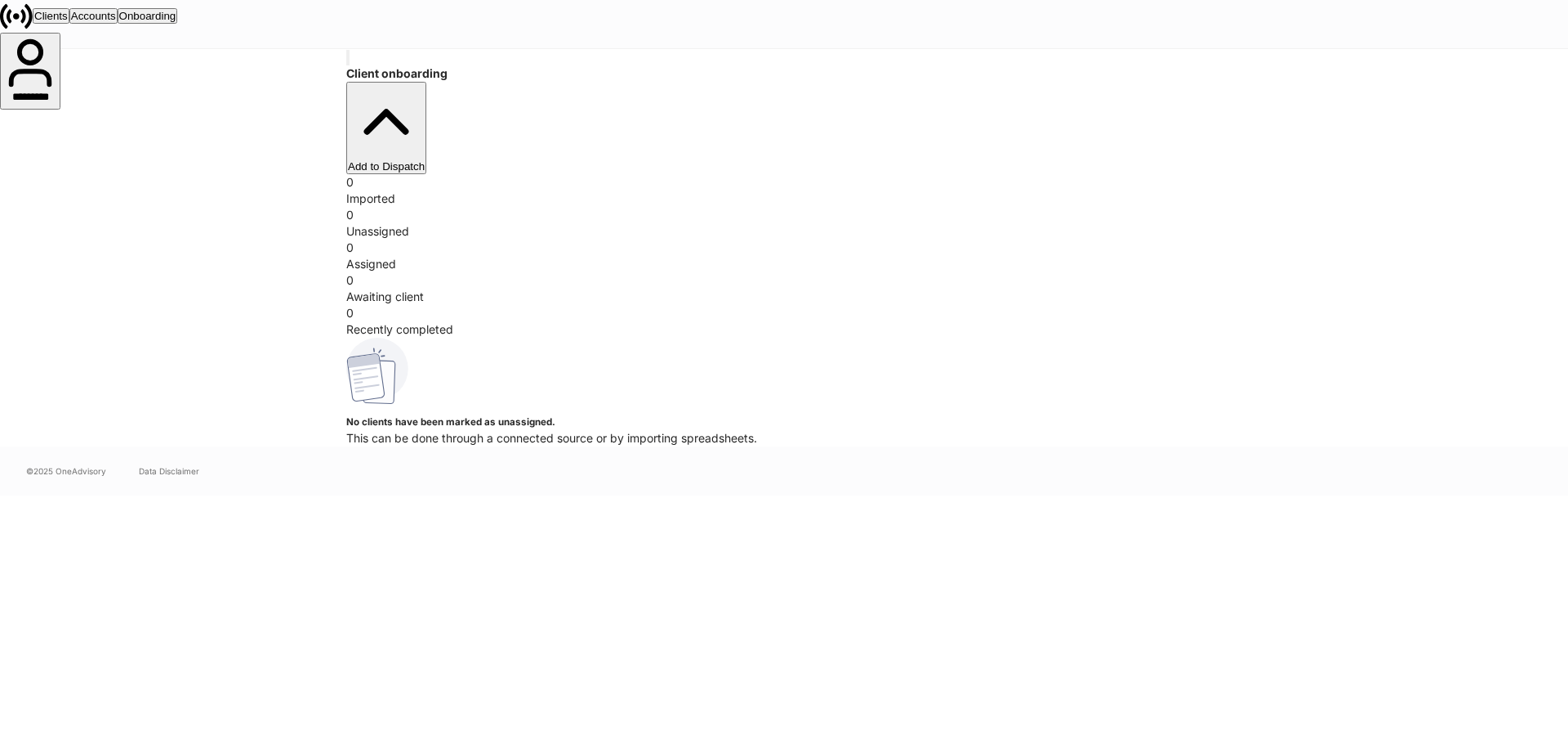
click at [348, 61] on icon "button" at bounding box center [348, 61] width 0 height 0
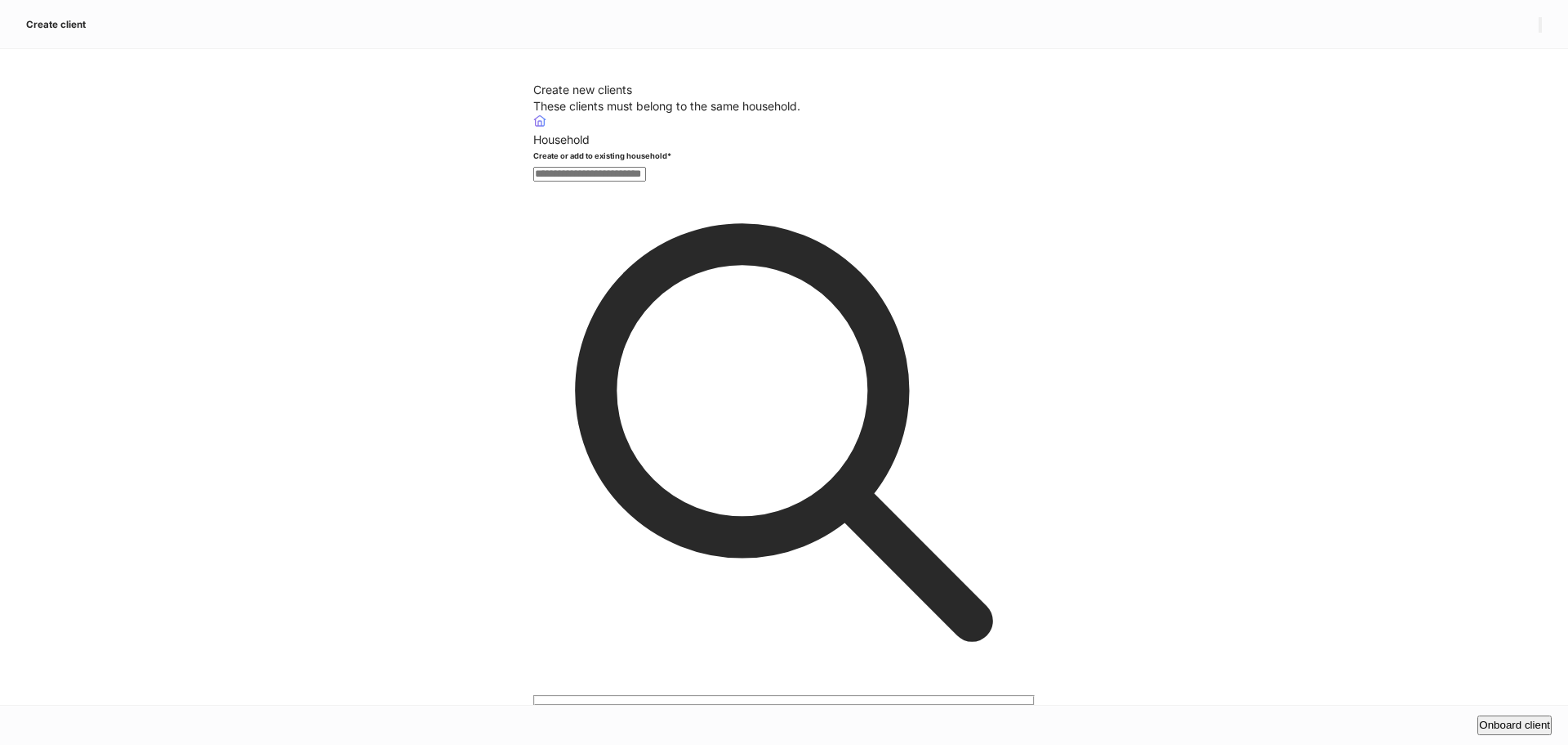
click at [590, 182] on input "text" at bounding box center [590, 174] width 113 height 15
click at [1540, 28] on icon "button" at bounding box center [1540, 28] width 0 height 0
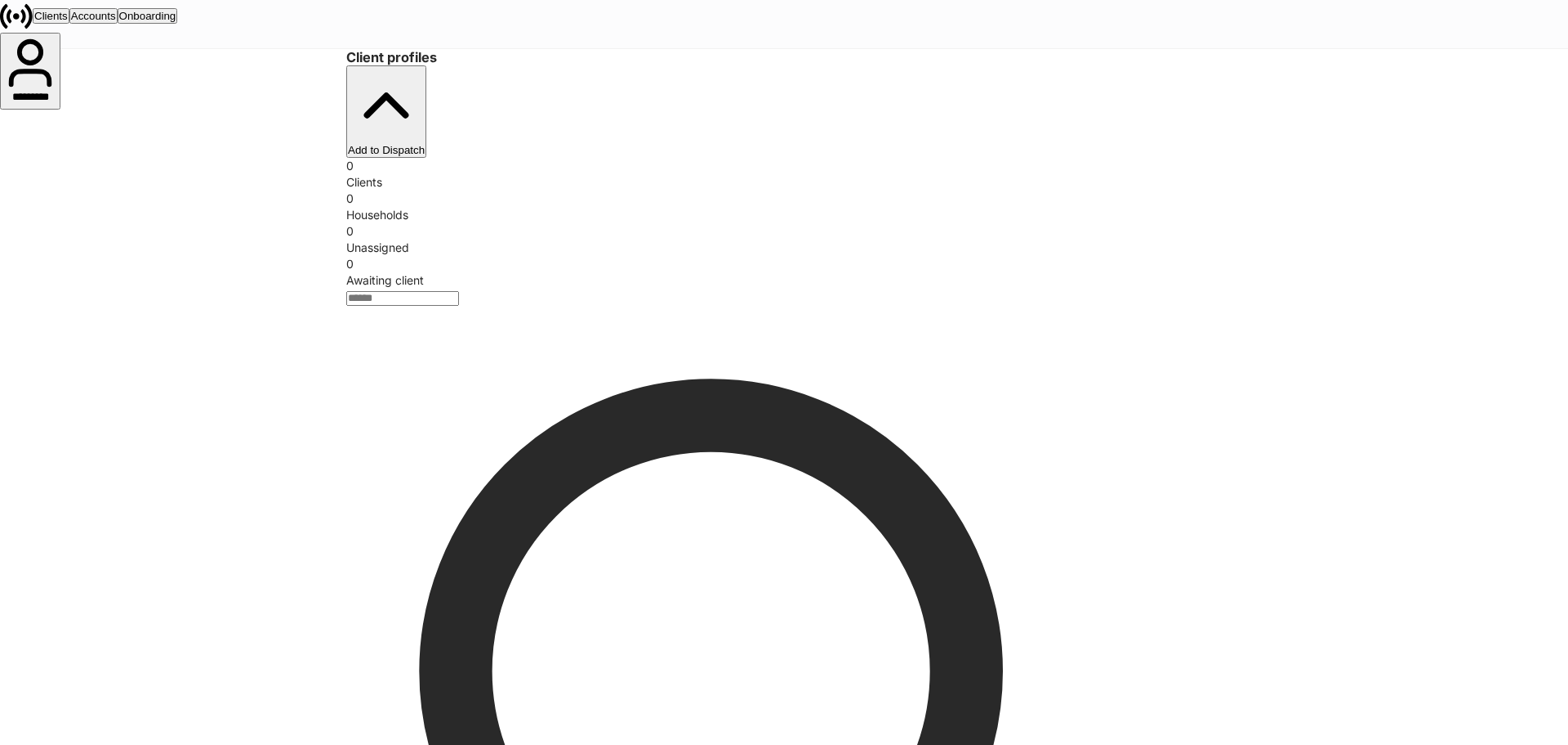
click at [426, 96] on button "Add to Dispatch" at bounding box center [386, 111] width 80 height 93
click at [1275, 744] on div at bounding box center [784, 745] width 1568 height 0
click at [185, 9] on div "Clients Accounts Onboarding" at bounding box center [784, 17] width 1568 height 33
click at [116, 22] on div "Accounts" at bounding box center [94, 16] width 45 height 12
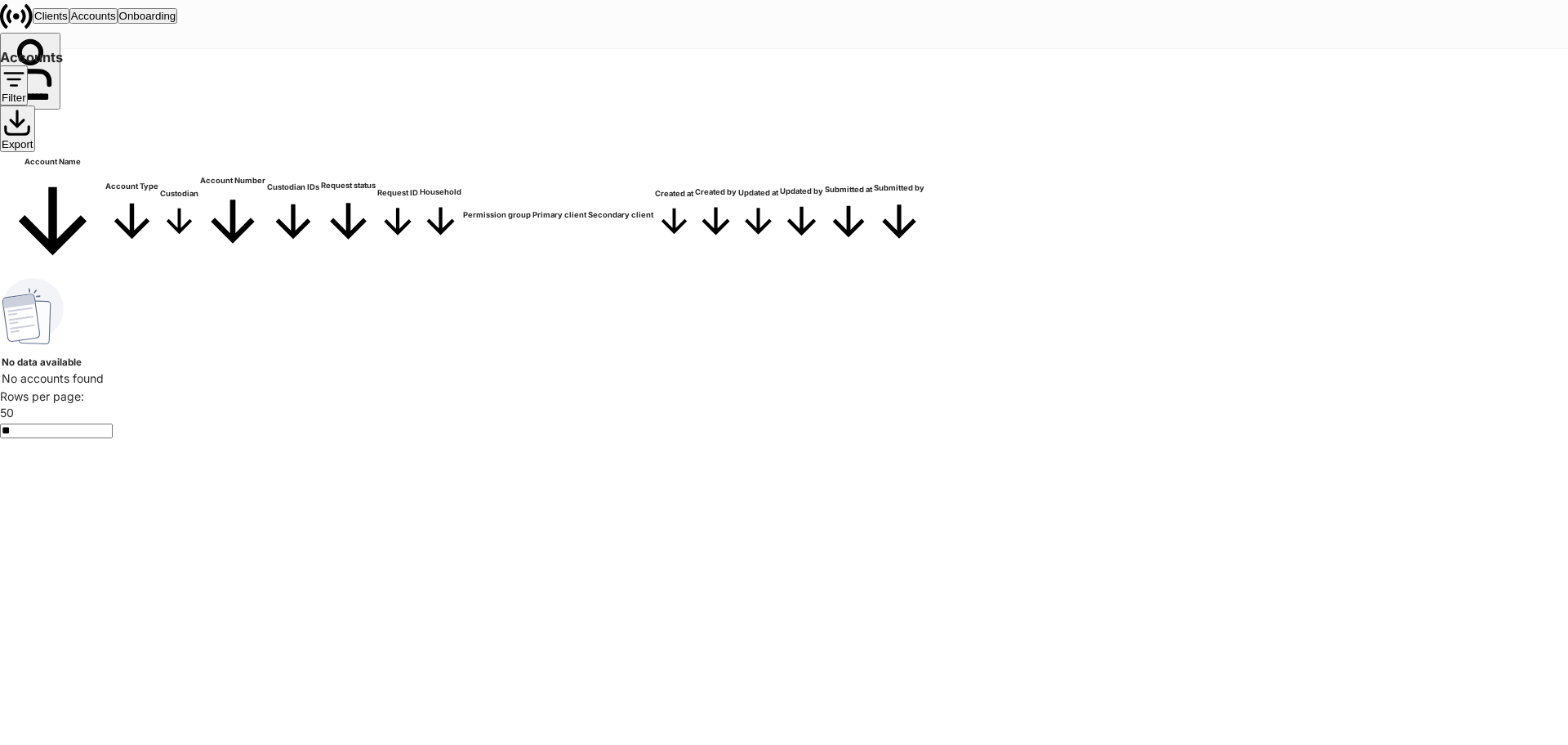
click at [176, 22] on div "Onboarding" at bounding box center [148, 16] width 57 height 12
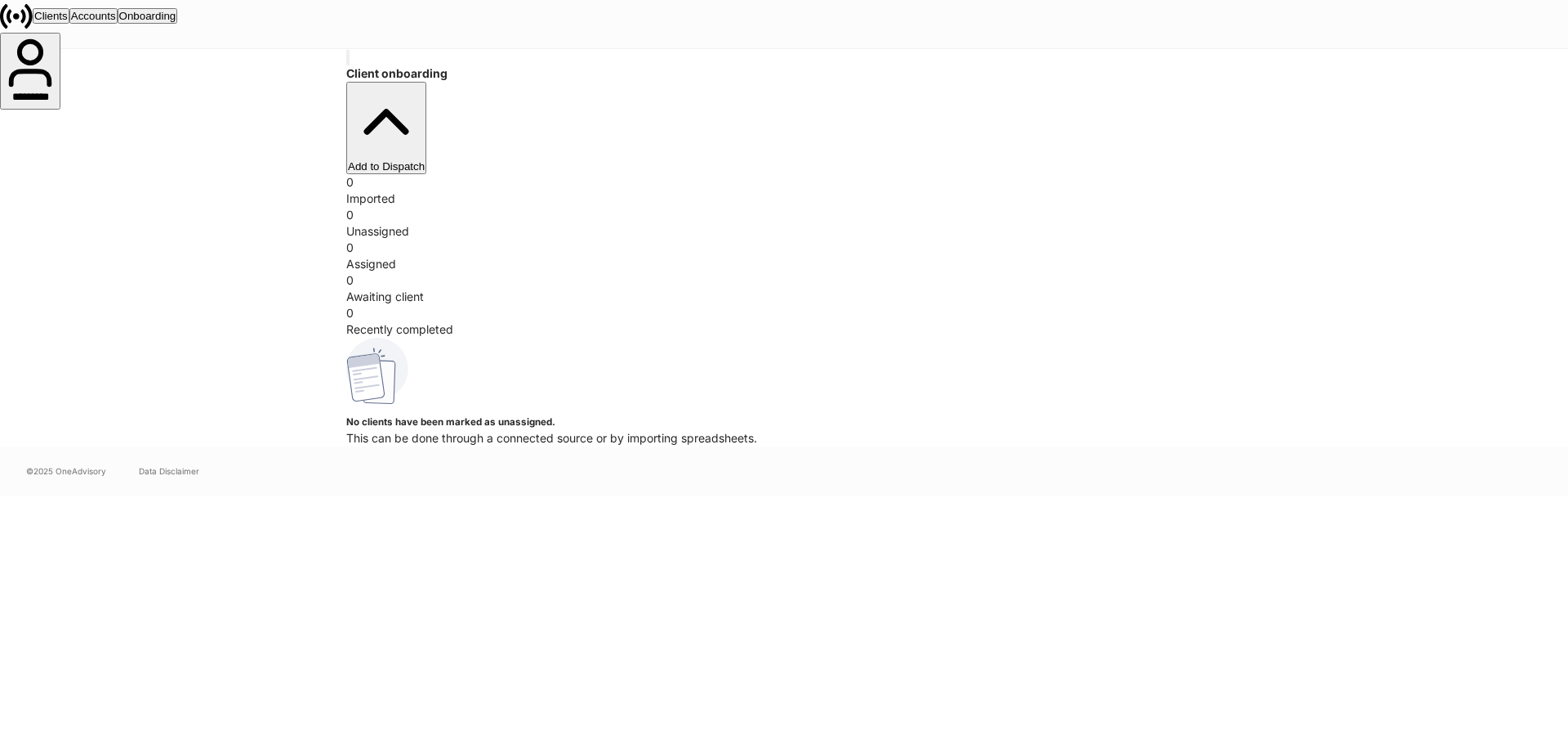
click at [425, 161] on div "Add to Dispatch" at bounding box center [386, 166] width 77 height 12
click at [754, 744] on div at bounding box center [784, 745] width 1568 height 0
click at [68, 22] on div "Clients" at bounding box center [50, 16] width 34 height 12
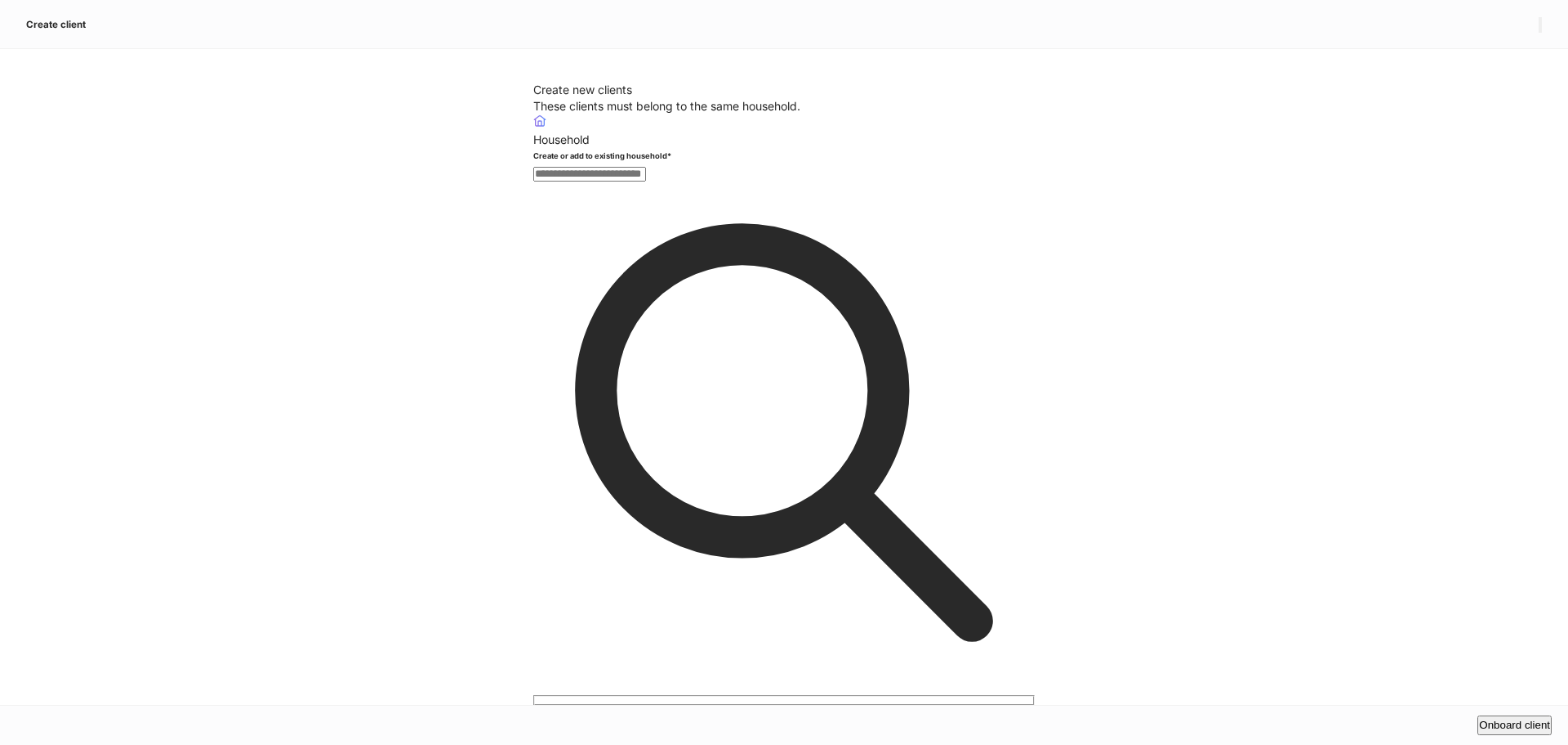
click at [624, 182] on input "text" at bounding box center [590, 174] width 113 height 15
click at [553, 182] on input "text" at bounding box center [590, 174] width 113 height 15
type input "*"
type input "**********"
type input "****"
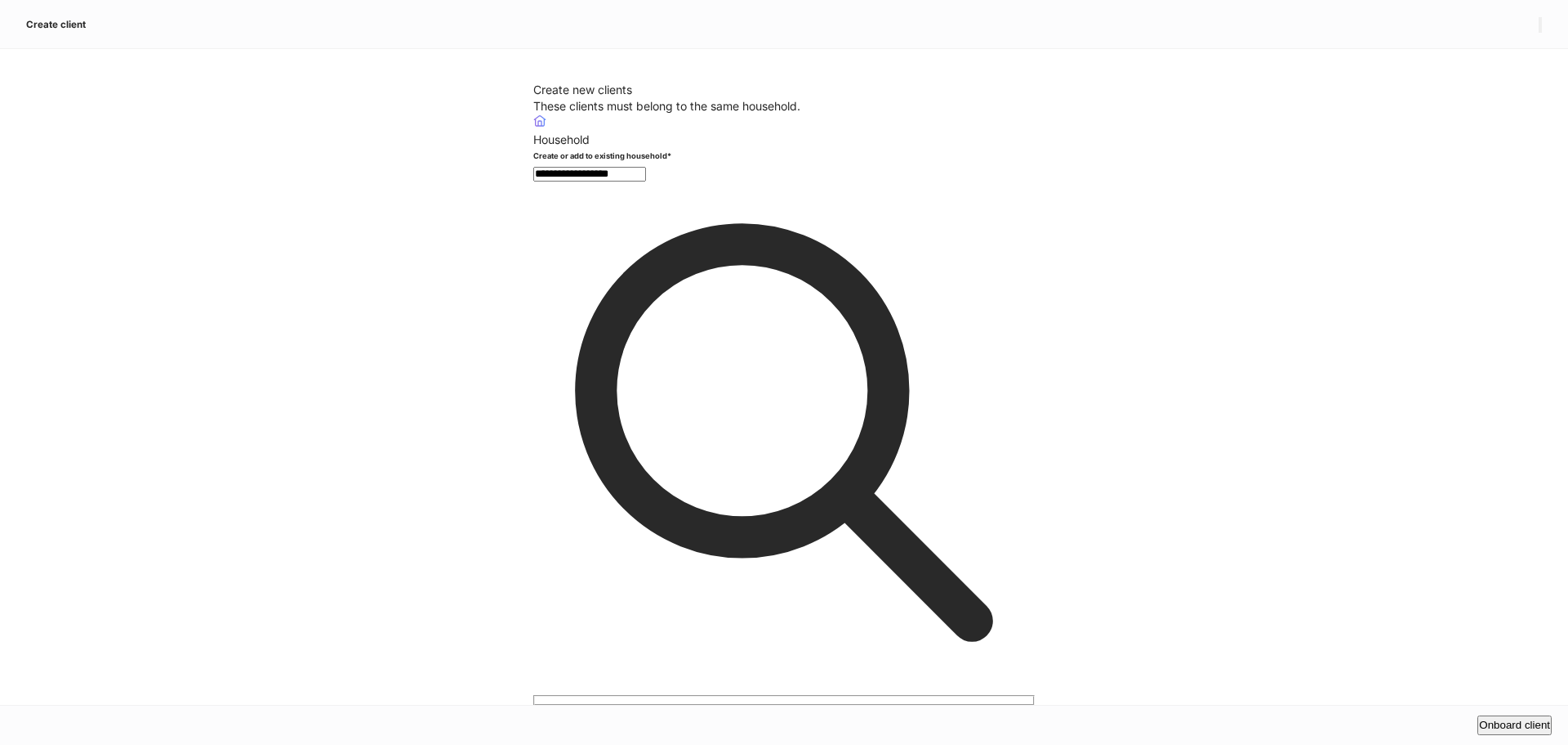
type input "****"
type input "*"
type input "**********"
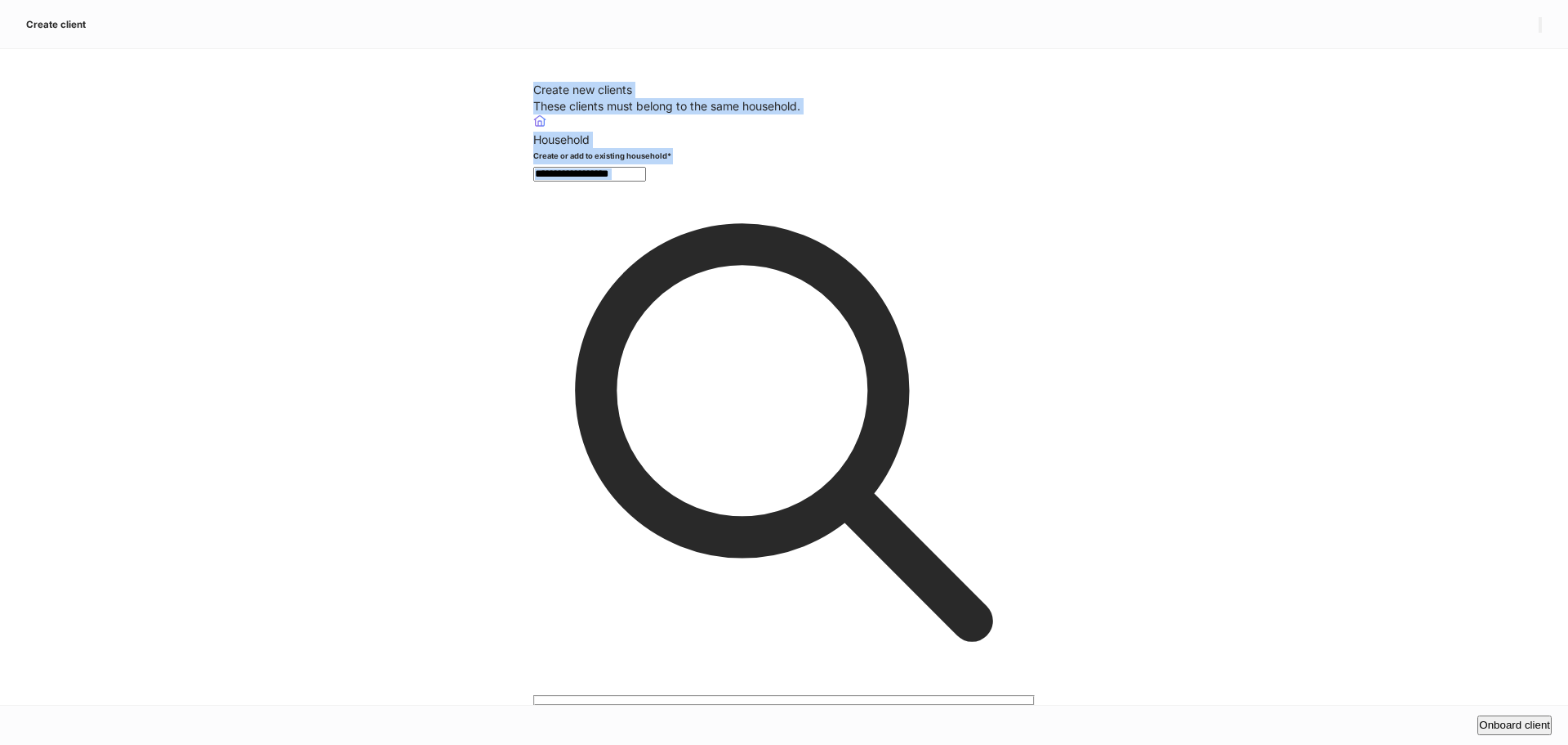
drag, startPoint x: 471, startPoint y: 128, endPoint x: 850, endPoint y: 679, distance: 668.8
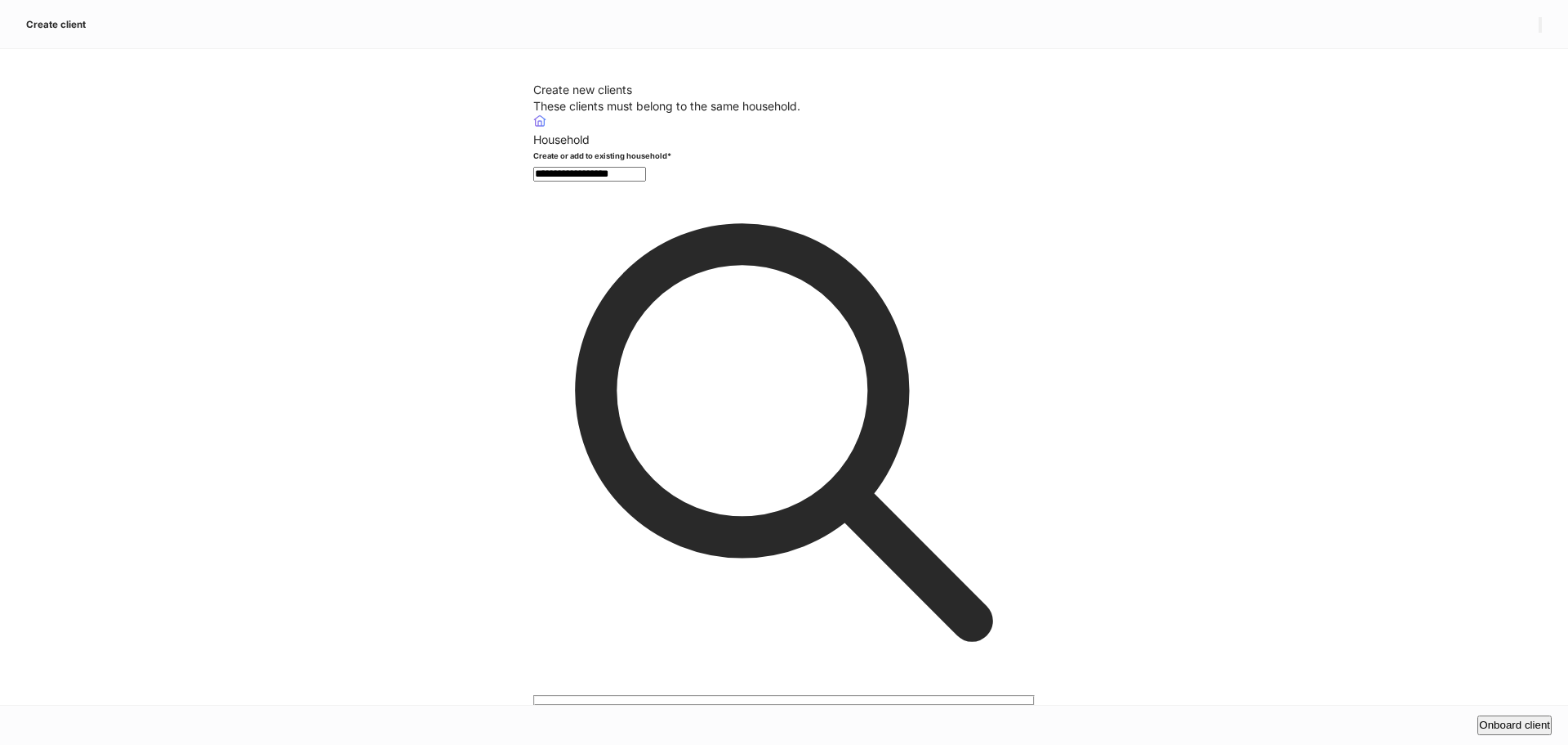
click at [1253, 637] on div "**********" at bounding box center [784, 376] width 1568 height 655
click at [1478, 715] on button "Onboard client" at bounding box center [1515, 724] width 74 height 19
click at [646, 182] on input "**********" at bounding box center [590, 174] width 113 height 15
click at [703, 313] on span "Household" at bounding box center [731, 306] width 56 height 14
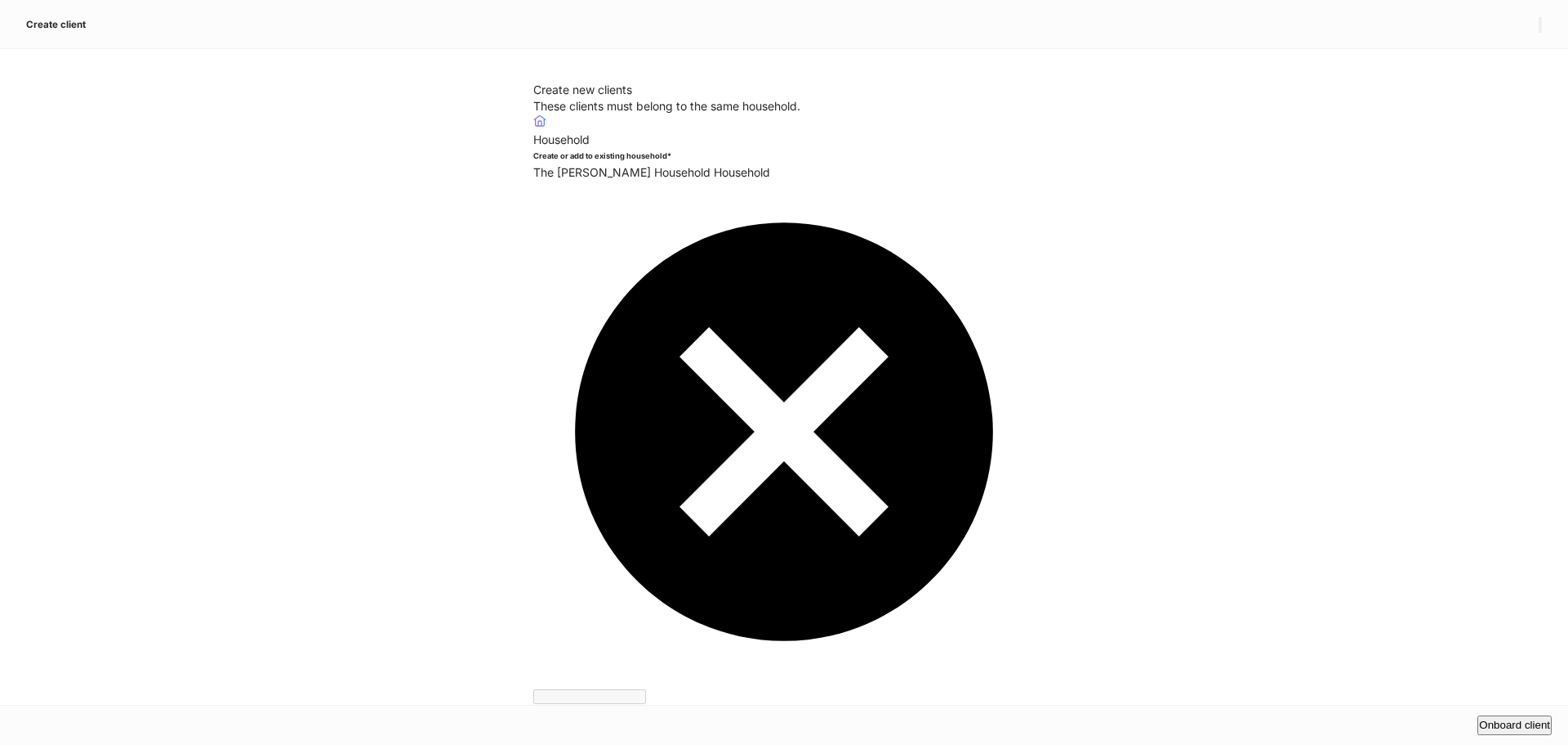
click at [1484, 715] on button "Onboard client" at bounding box center [1515, 724] width 74 height 19
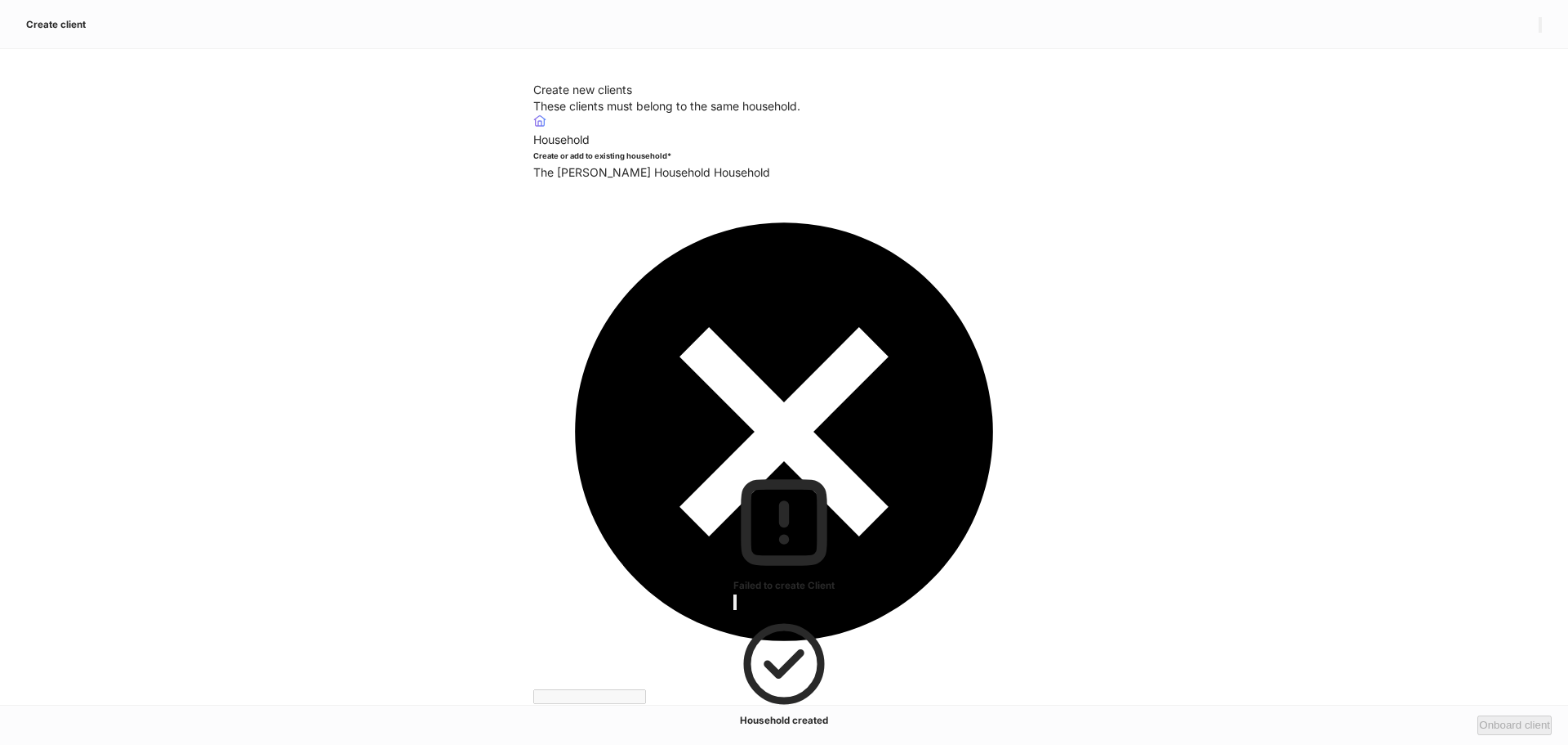
click at [735, 606] on icon "button" at bounding box center [735, 606] width 0 height 0
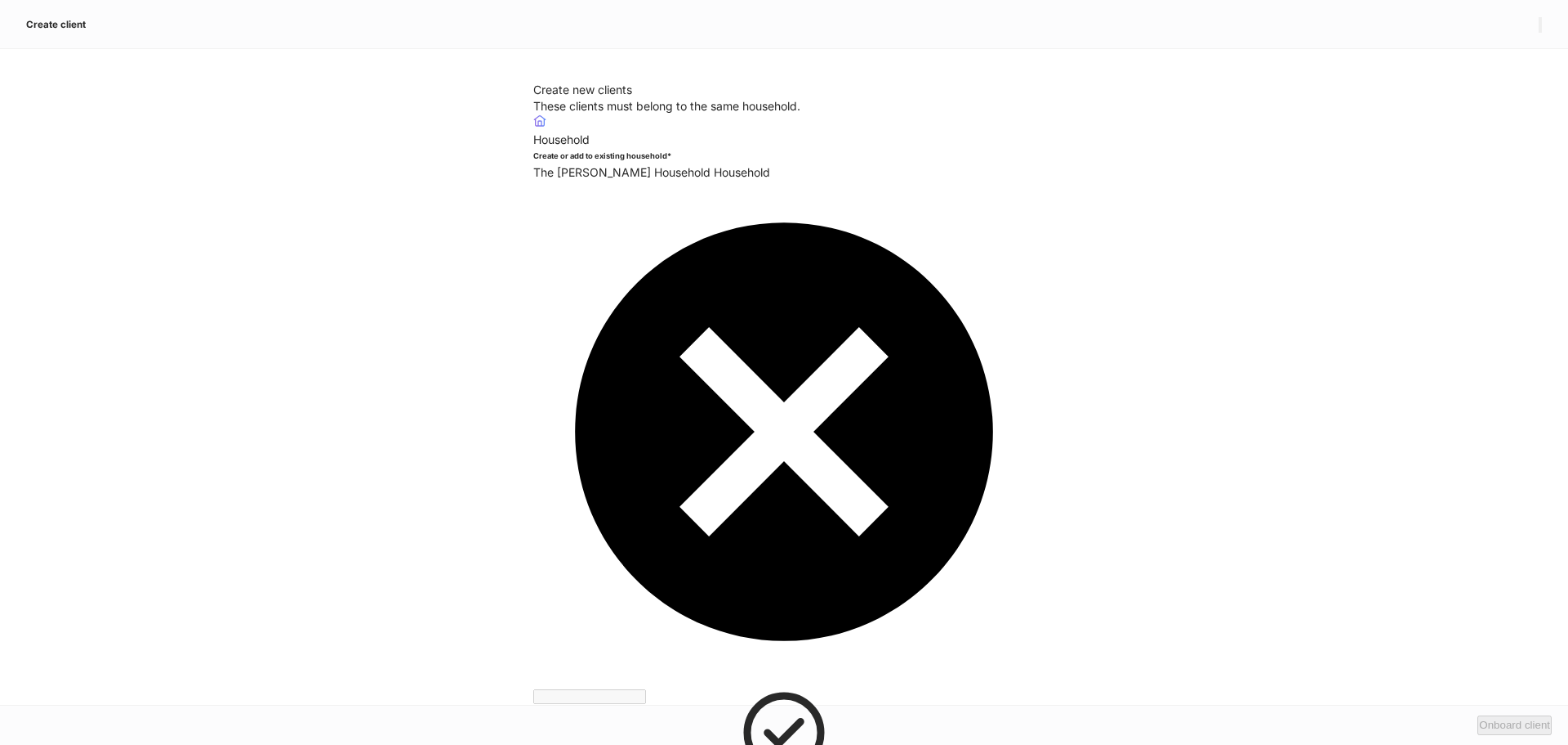
click at [582, 744] on div at bounding box center [784, 745] width 1568 height 0
click at [594, 744] on div at bounding box center [784, 745] width 1568 height 0
click at [951, 744] on div at bounding box center [784, 745] width 1568 height 0
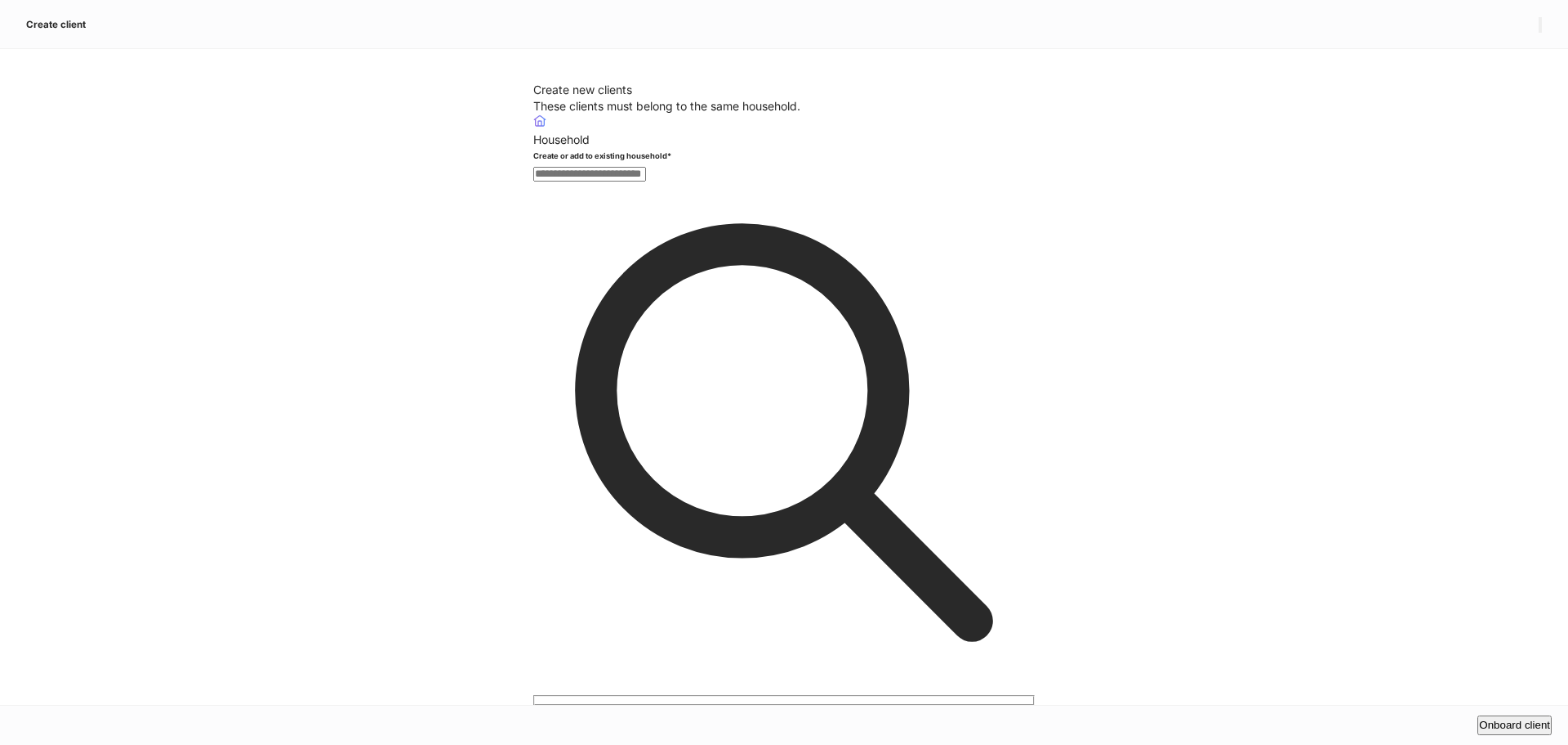
click at [565, 182] on input "text" at bounding box center [590, 174] width 113 height 15
click at [639, 319] on span "household" at bounding box center [669, 312] width 61 height 14
type input "**********"
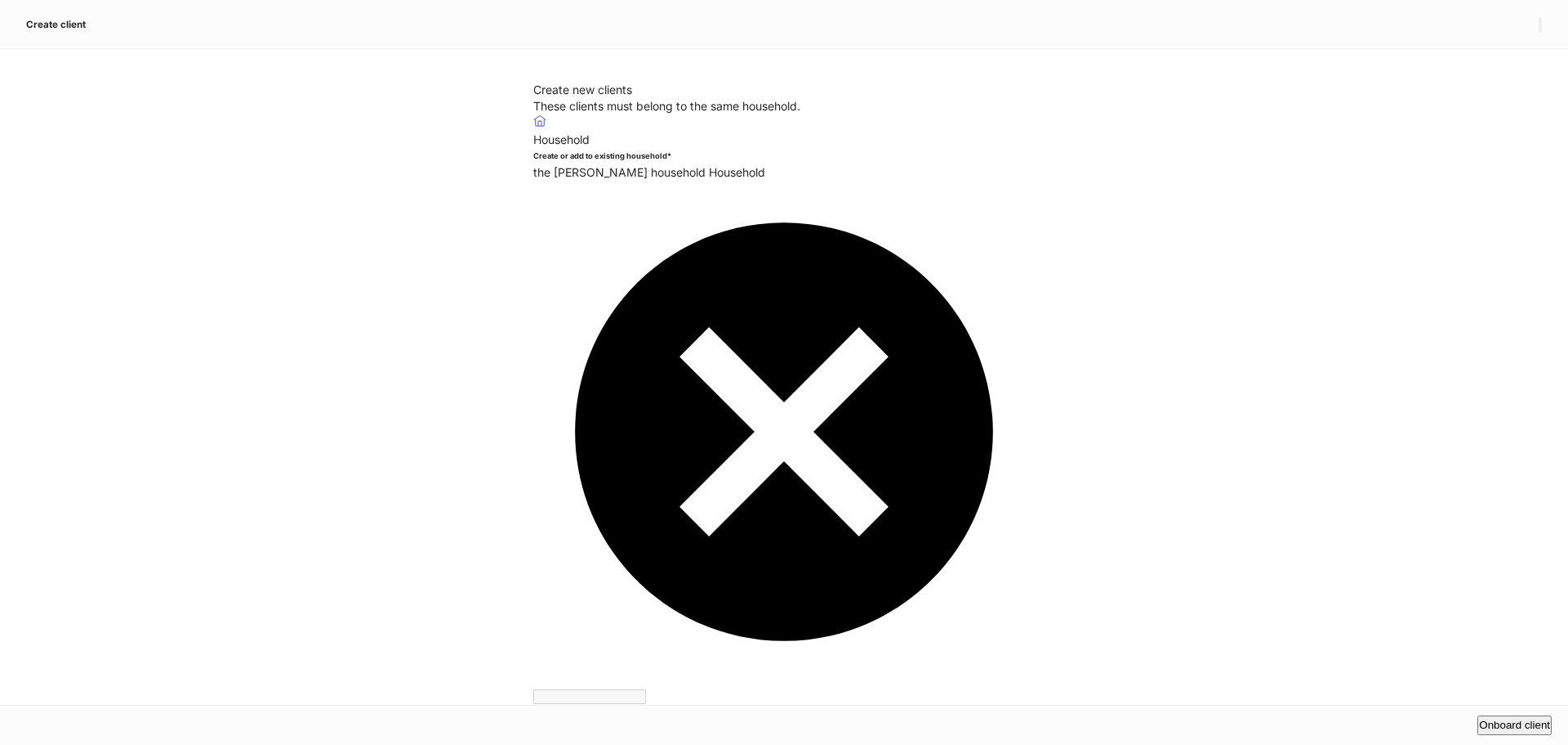
click at [1478, 715] on button "Onboard client" at bounding box center [1515, 724] width 74 height 19
click at [682, 265] on div "the reck household Household ​" at bounding box center [784, 695] width 502 height 1063
click at [626, 281] on div "the reck household Household ​" at bounding box center [784, 695] width 502 height 1063
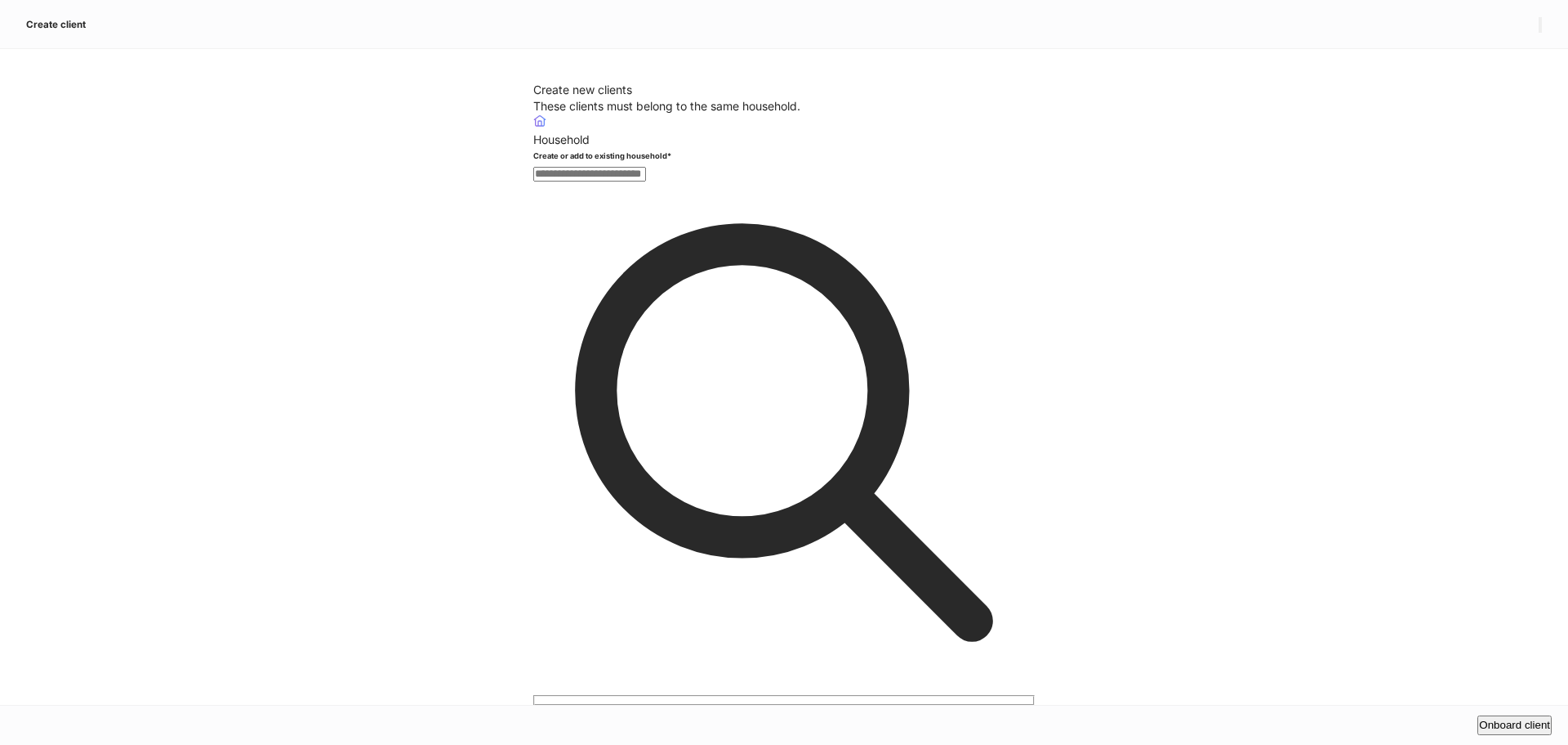
click at [794, 287] on div "​" at bounding box center [784, 435] width 502 height 541
type input "**********"
click at [646, 182] on input "**********" at bounding box center [590, 174] width 113 height 15
click at [636, 333] on div "**********" at bounding box center [784, 713] width 502 height 1197
click at [646, 182] on input "**********" at bounding box center [590, 174] width 113 height 15
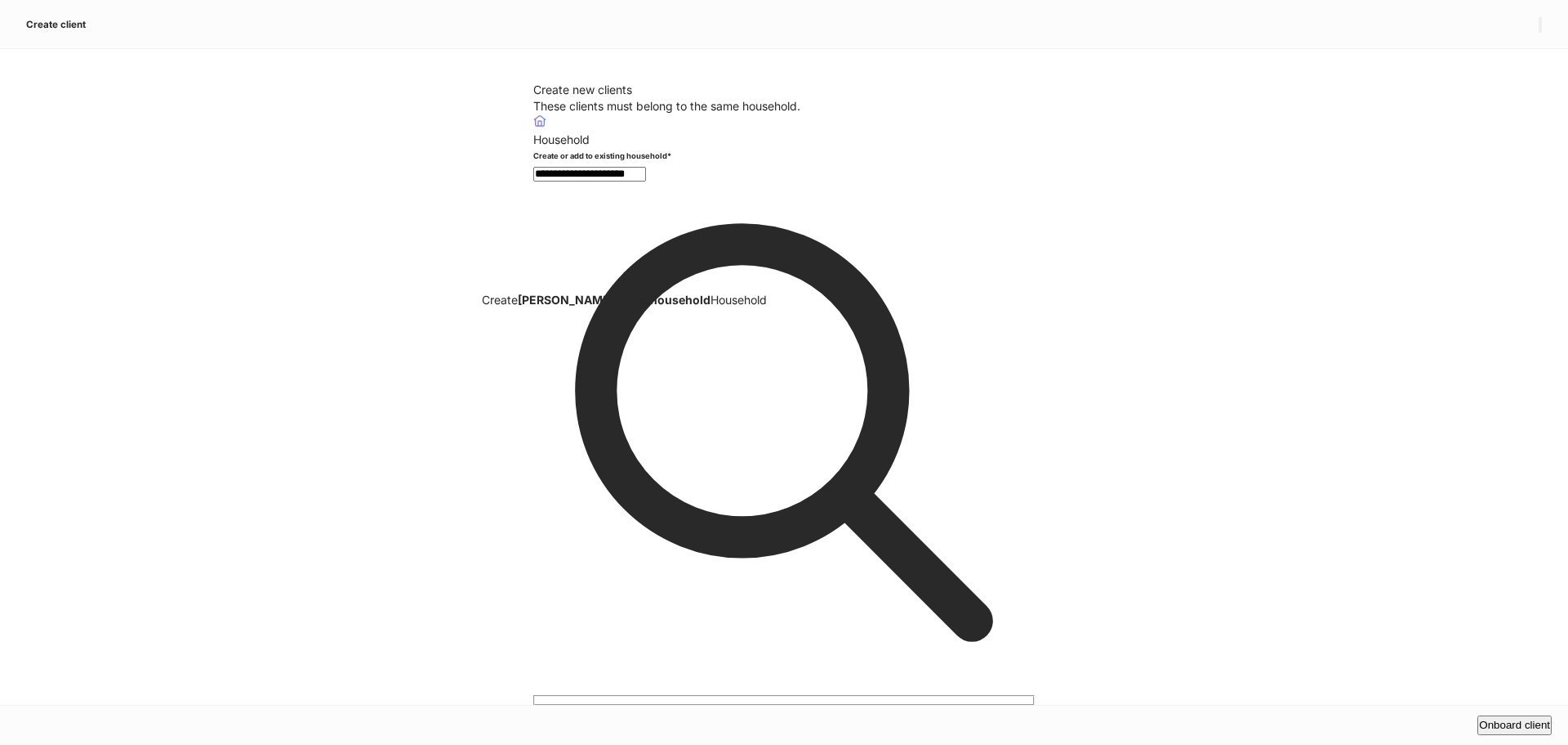
click at [653, 302] on li "Create edward sives household Household" at bounding box center [784, 300] width 604 height 17
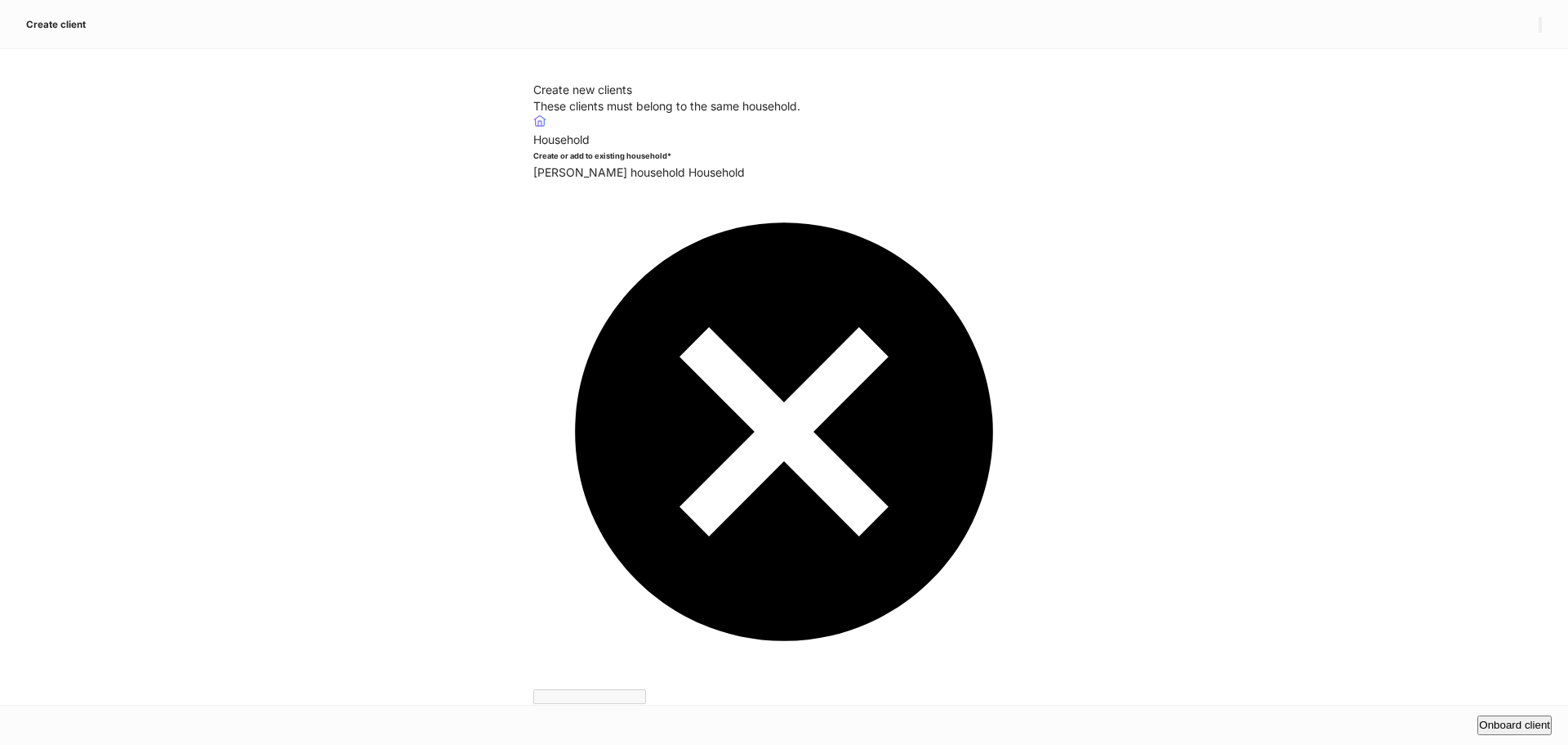
type input "******"
type input "*****"
type input "**********"
click at [1478, 715] on button "Onboard client" at bounding box center [1515, 724] width 74 height 19
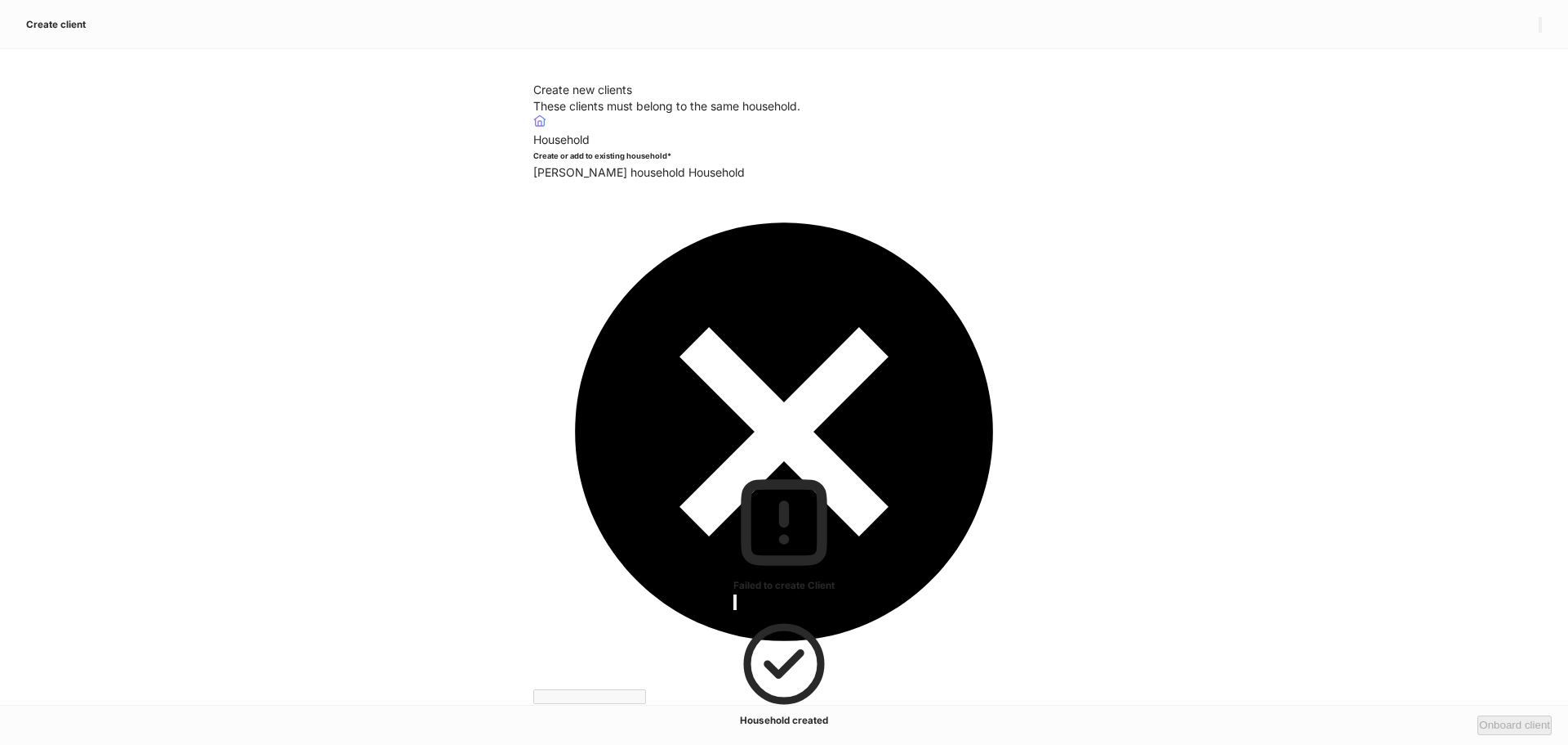
click at [1498, 744] on div at bounding box center [784, 745] width 1568 height 0
click at [1539, 744] on div at bounding box center [784, 745] width 1568 height 0
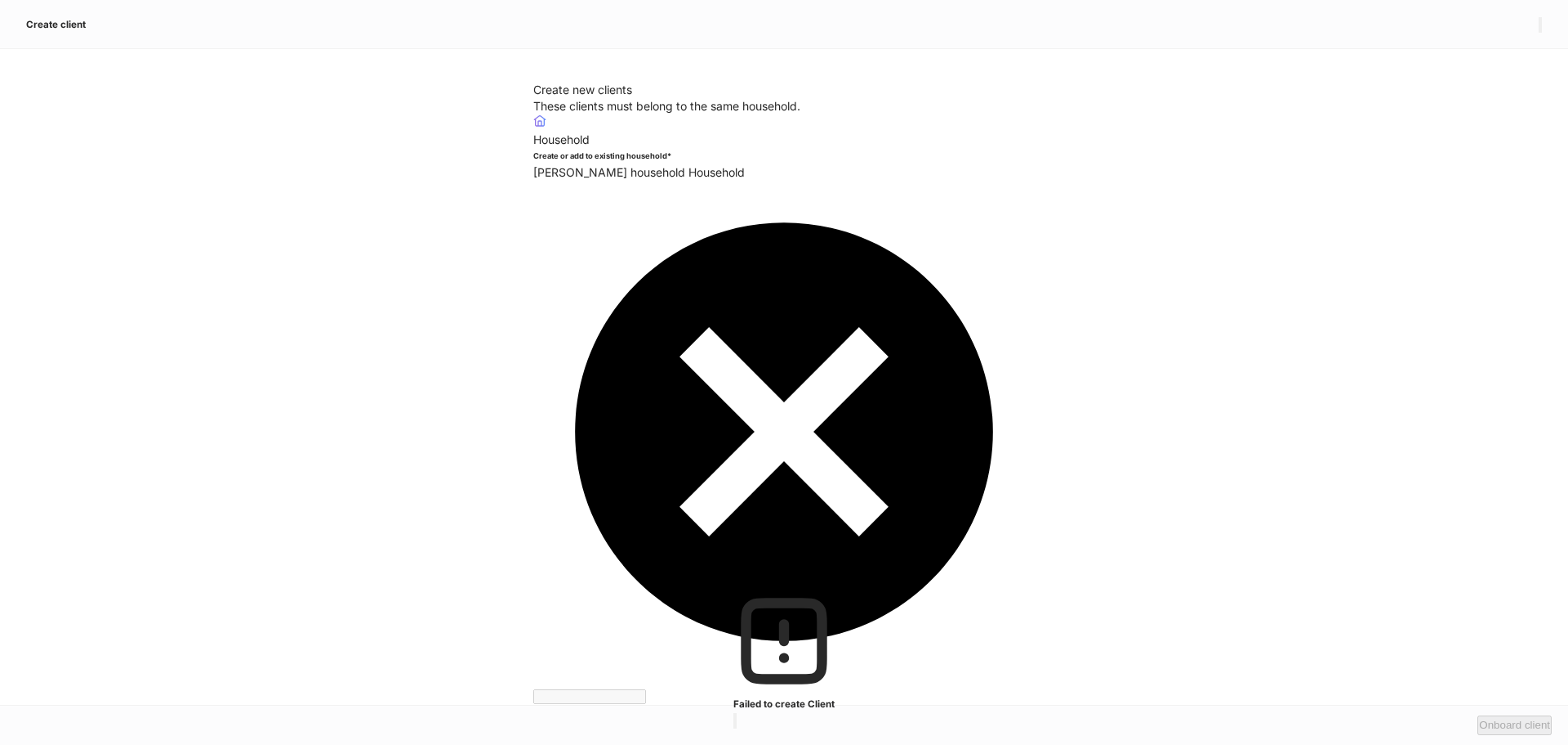
click at [1527, 744] on div at bounding box center [784, 745] width 1568 height 0
click at [1531, 744] on div at bounding box center [784, 745] width 1568 height 0
drag, startPoint x: 1532, startPoint y: 26, endPoint x: 0, endPoint y: 30, distance: 1532.0
click at [1532, 744] on div at bounding box center [784, 745] width 1568 height 0
drag, startPoint x: 45, startPoint y: 28, endPoint x: 48, endPoint y: 18, distance: 10.4
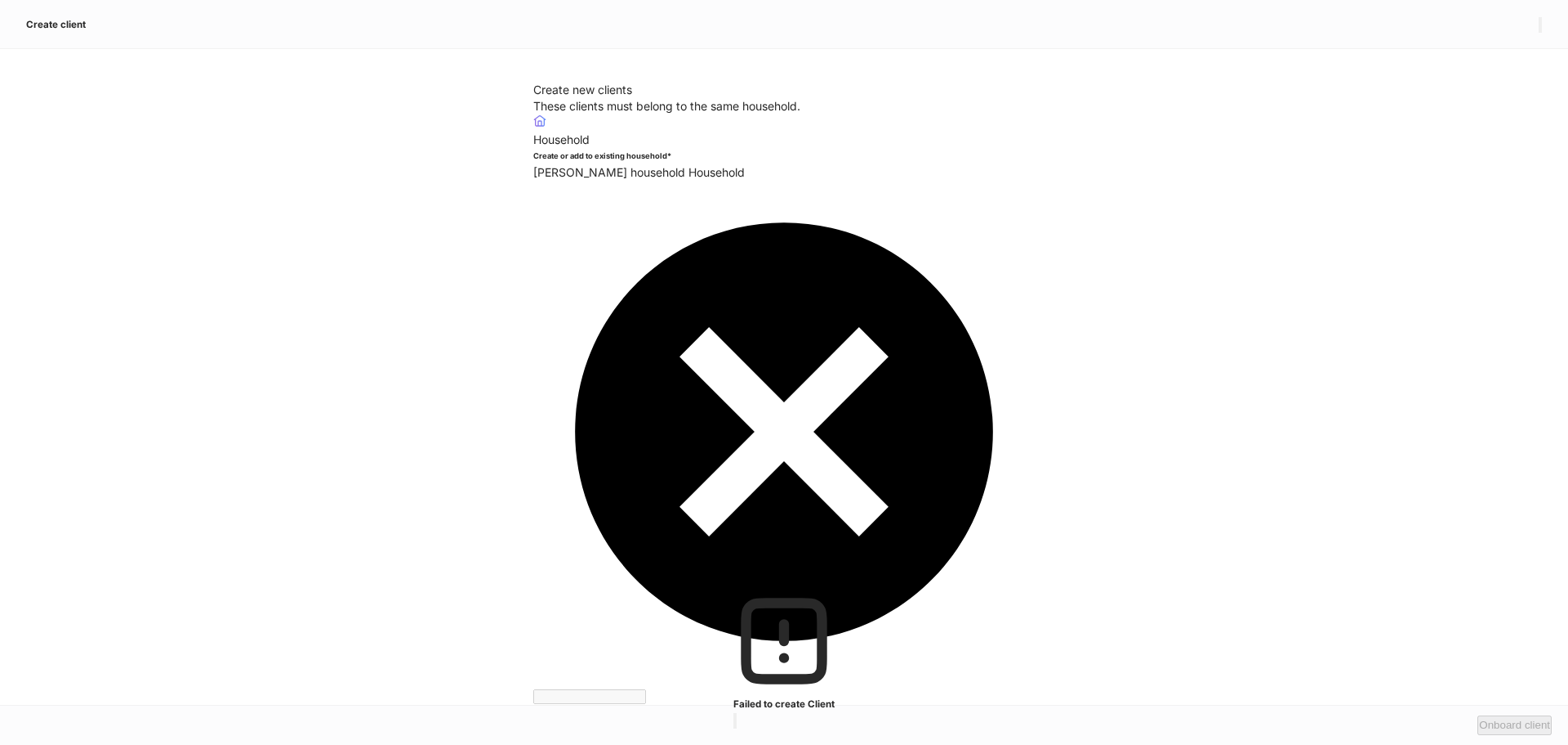
click at [48, 744] on div at bounding box center [784, 745] width 1568 height 0
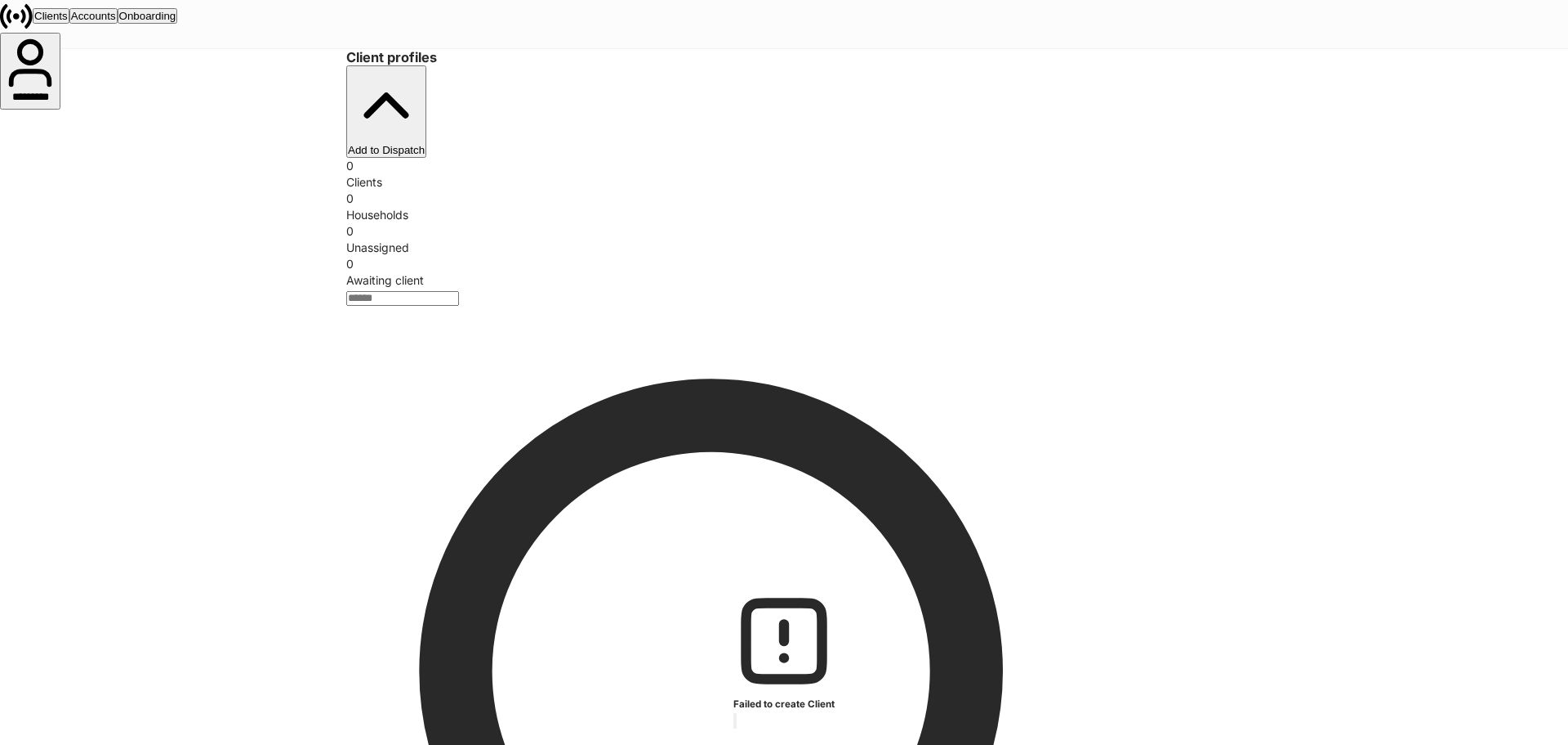
click at [423, 72] on div "Client profiles Add to Dispatch 0 Clients 0 Households 0 Unassigned 0 Awaiting …" at bounding box center [784, 168] width 876 height 239
click at [116, 17] on div "Accounts" at bounding box center [94, 16] width 45 height 12
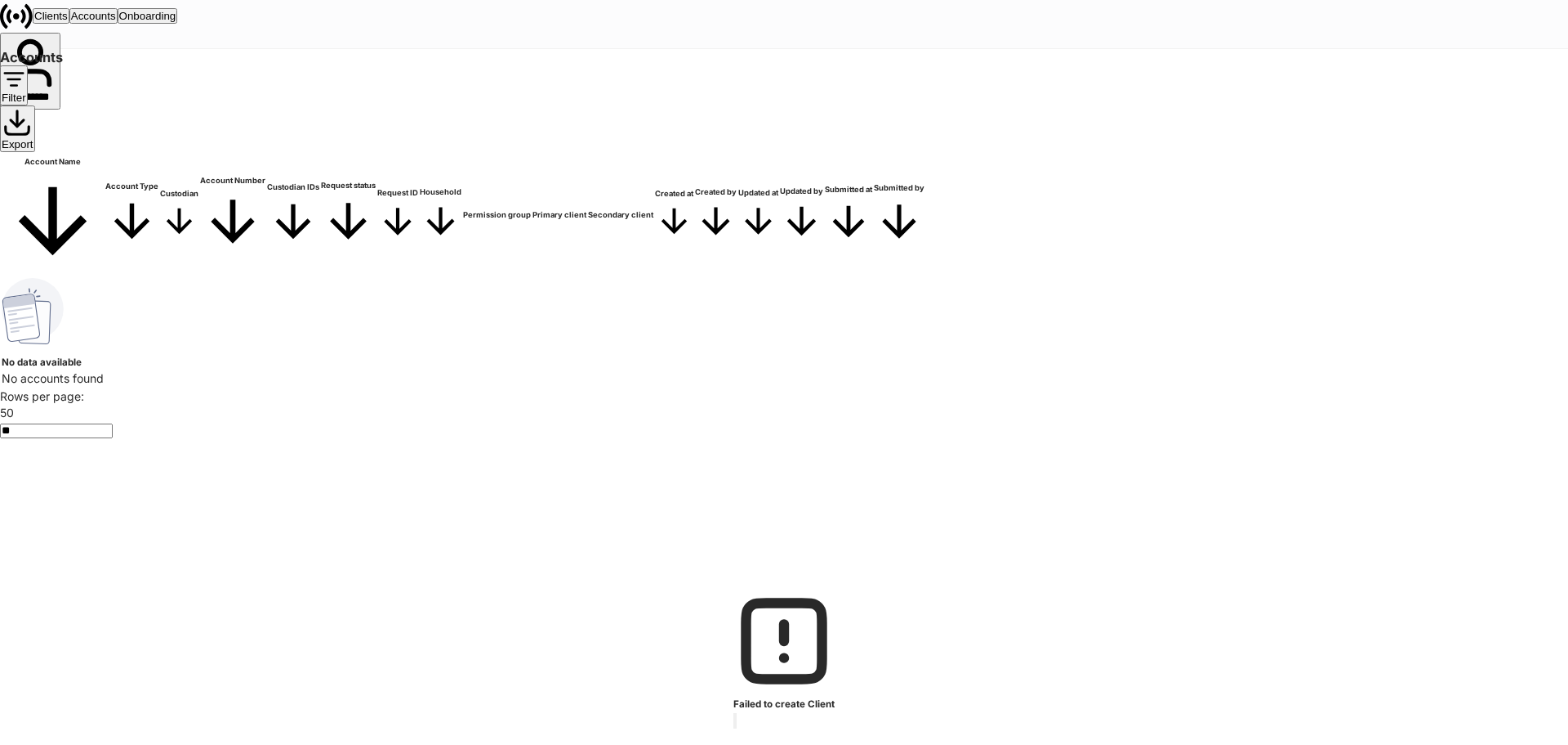
click at [735, 724] on icon "button" at bounding box center [735, 724] width 0 height 0
click at [178, 24] on button "Onboarding" at bounding box center [148, 16] width 61 height 16
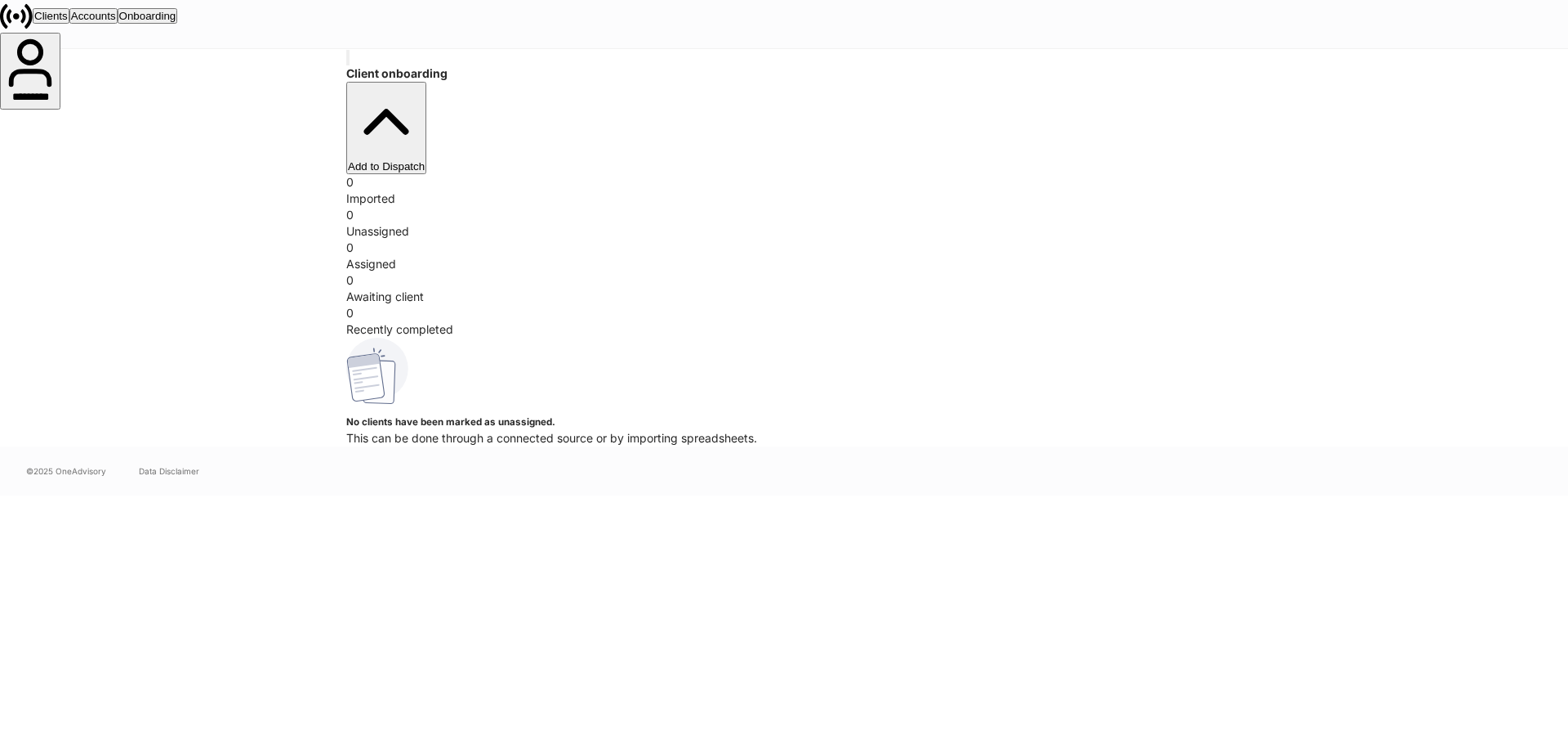
click at [372, 191] on div "0 Imported" at bounding box center [784, 191] width 876 height 33
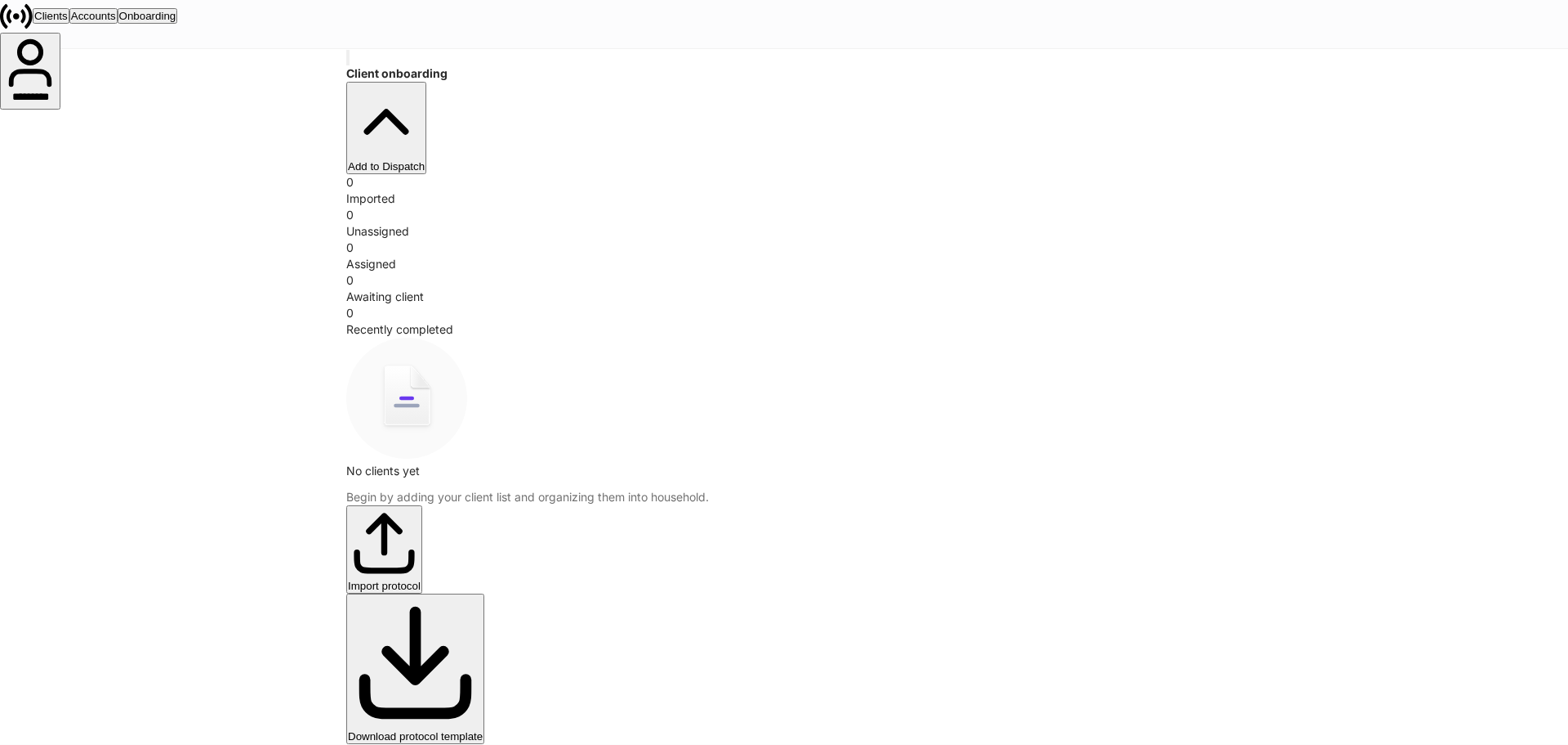
click at [619, 223] on div "Unassigned" at bounding box center [784, 231] width 876 height 17
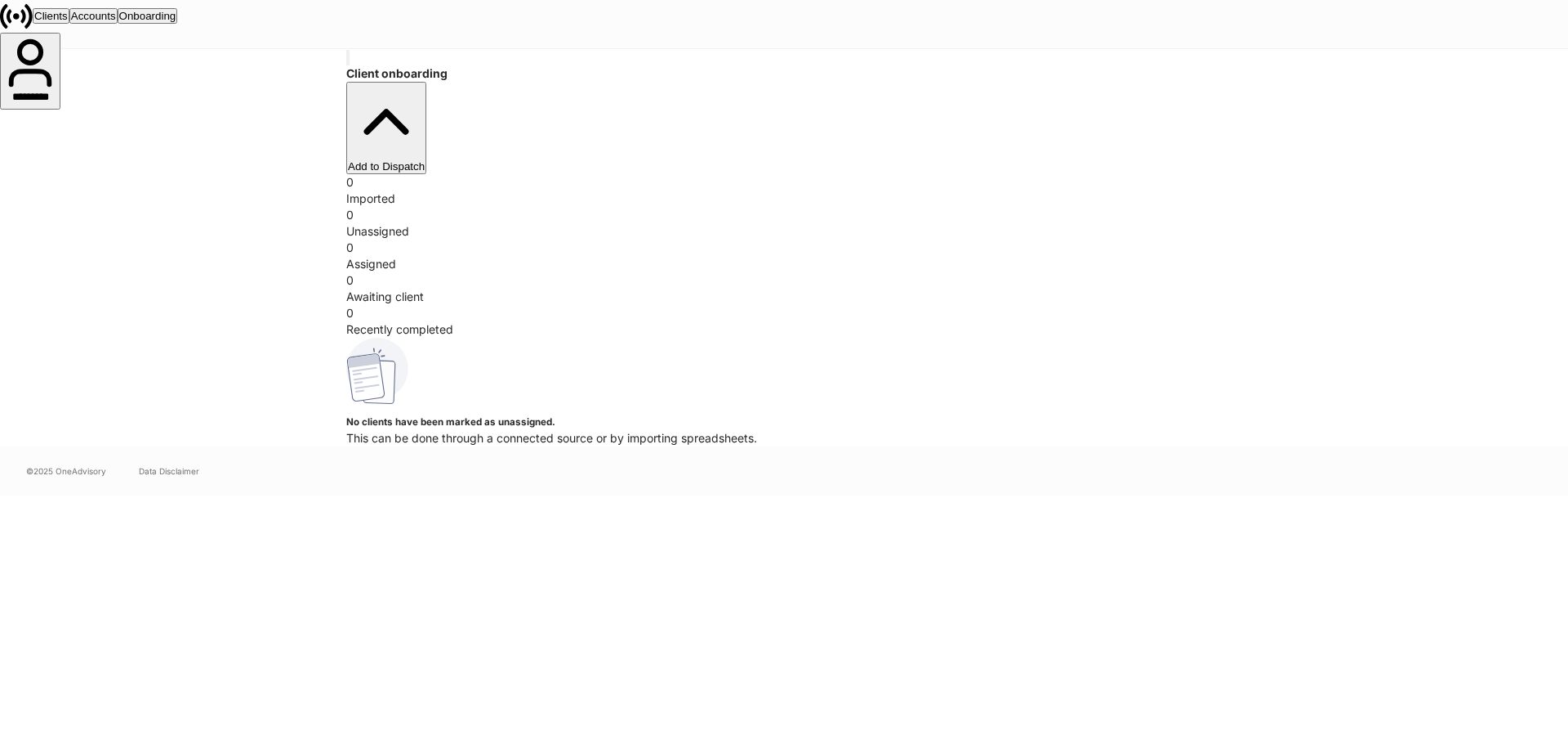
click at [722, 239] on div "0 Assigned" at bounding box center [784, 256] width 876 height 33
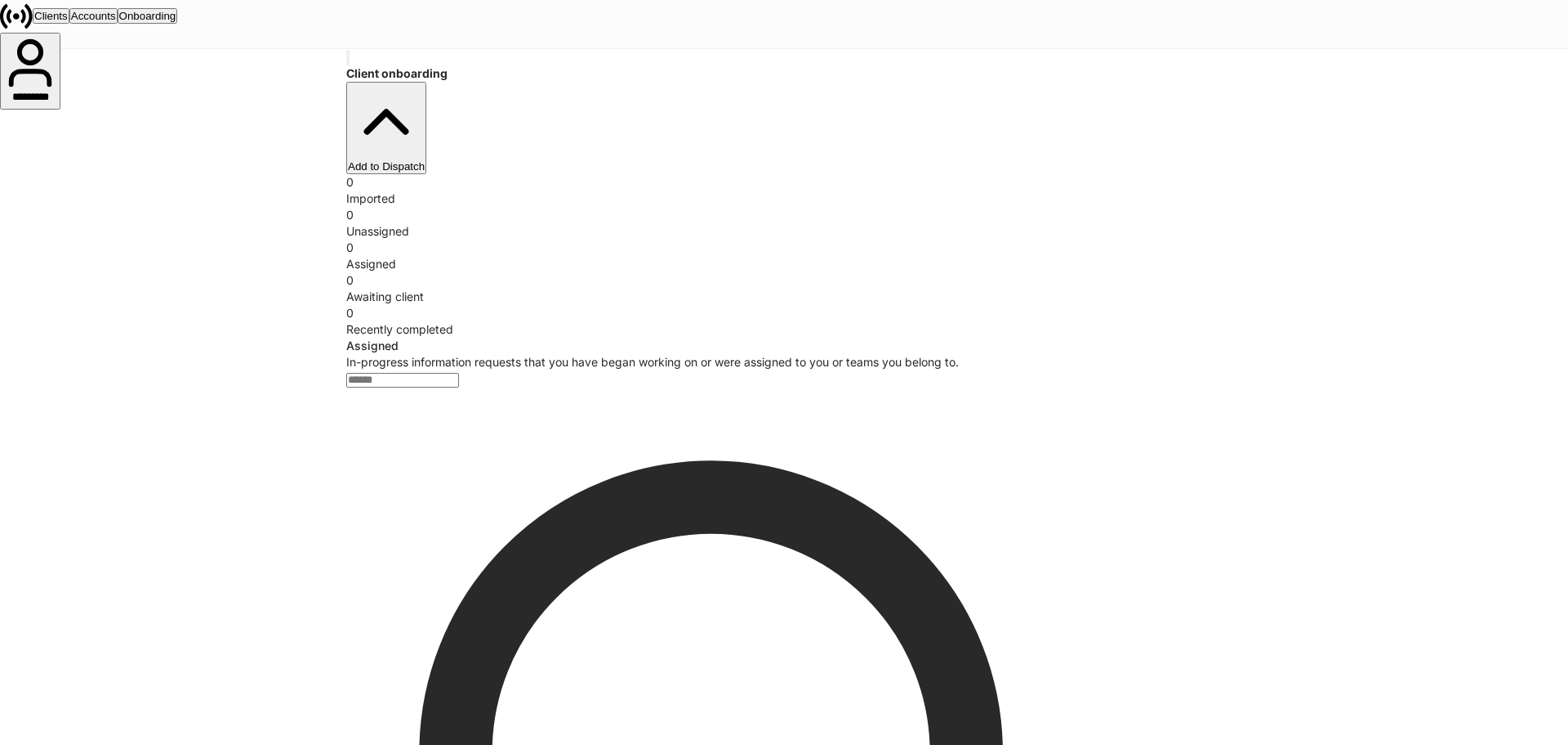
click at [953, 288] on div "Awaiting client" at bounding box center [784, 296] width 876 height 17
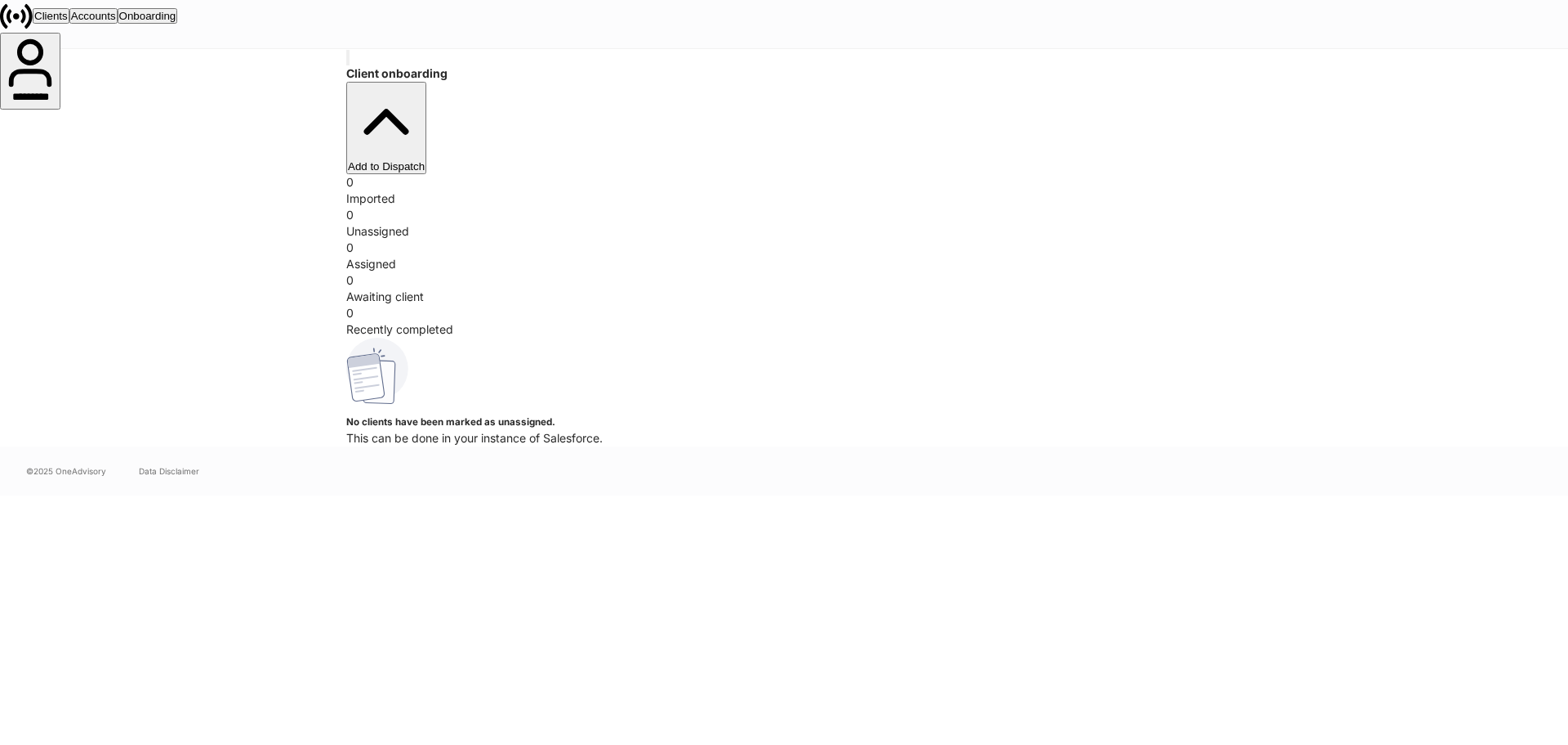
click at [700, 180] on div "0 Imported 0 Unassigned 0 Assigned 0 Awaiting client 0 Recently completed" at bounding box center [784, 256] width 876 height 163
click at [784, 256] on div "Assigned" at bounding box center [784, 264] width 876 height 17
